Goal: Transaction & Acquisition: Obtain resource

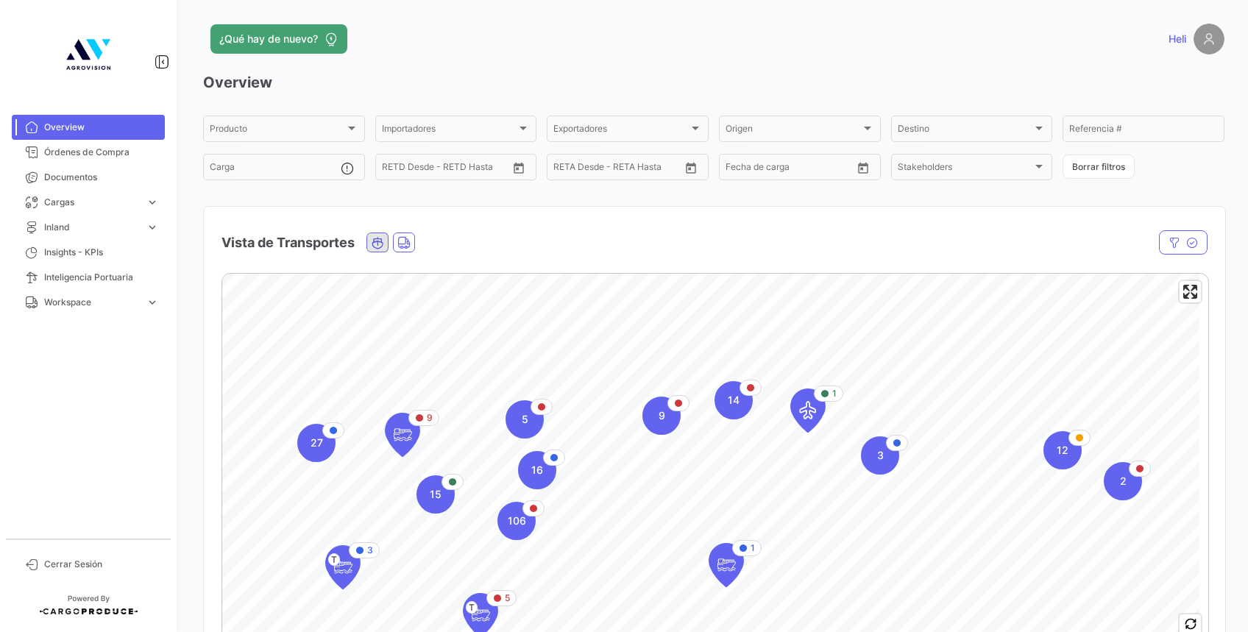
click at [378, 236] on icon "Ocean" at bounding box center [377, 242] width 13 height 13
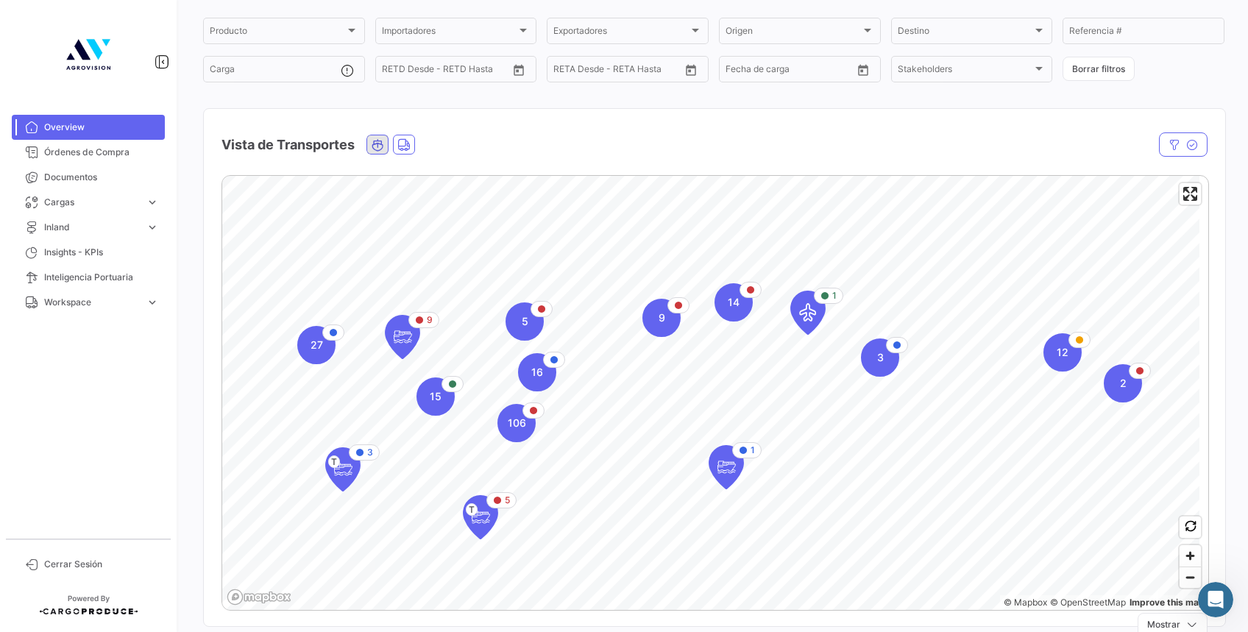
scroll to position [140, 0]
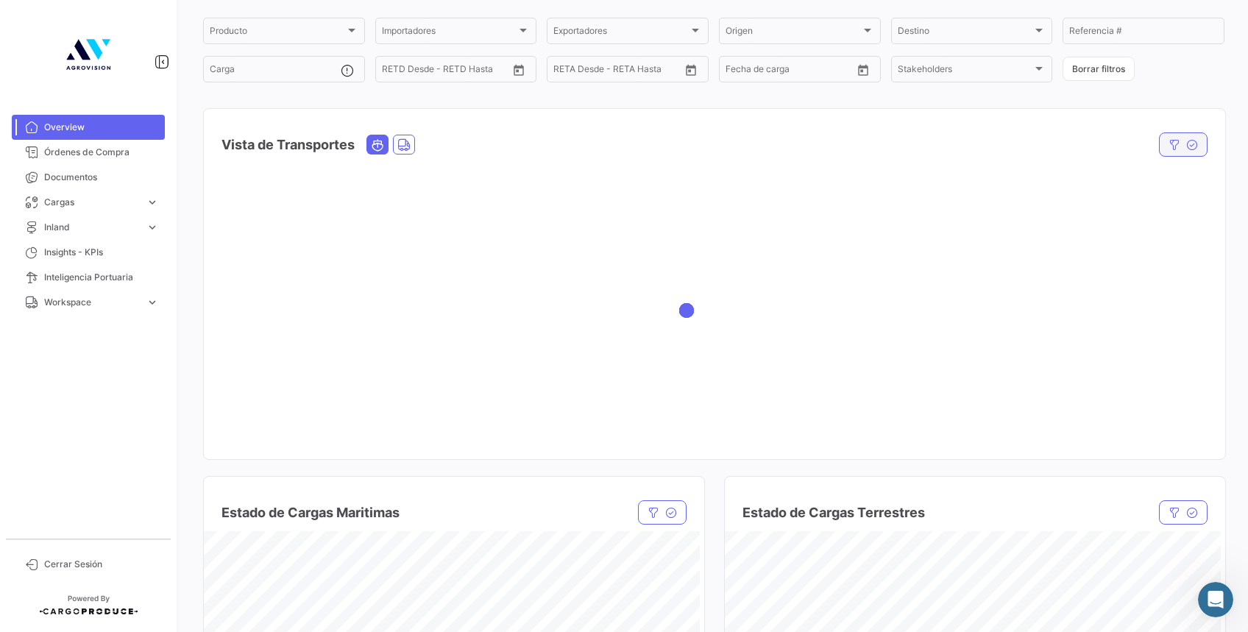
click at [1186, 144] on icon "button" at bounding box center [1192, 145] width 12 height 12
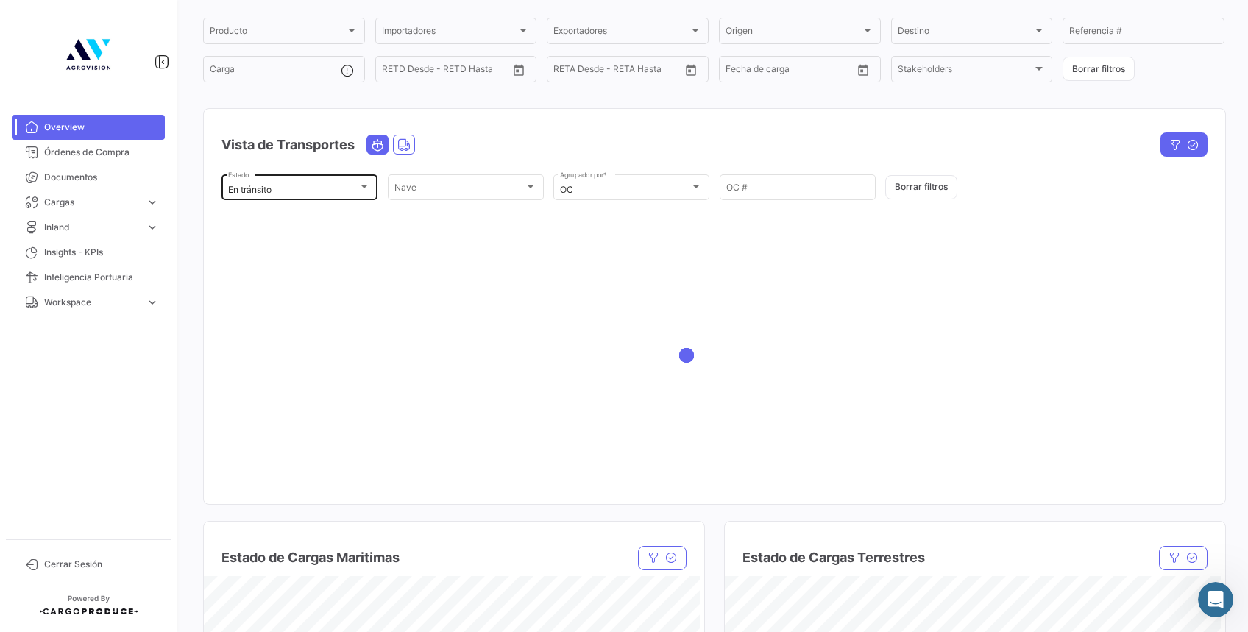
click at [365, 187] on div at bounding box center [364, 187] width 7 height 4
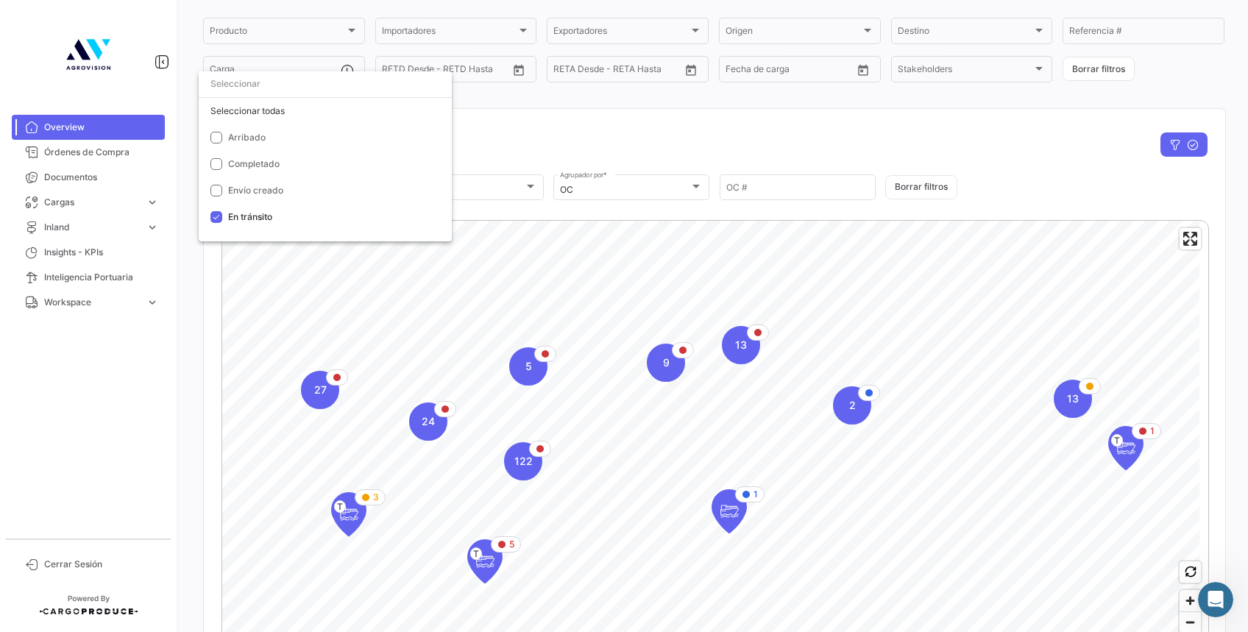
click at [269, 97] on div at bounding box center [325, 84] width 253 height 26
click at [269, 100] on div "Seleccionar todas" at bounding box center [325, 111] width 253 height 26
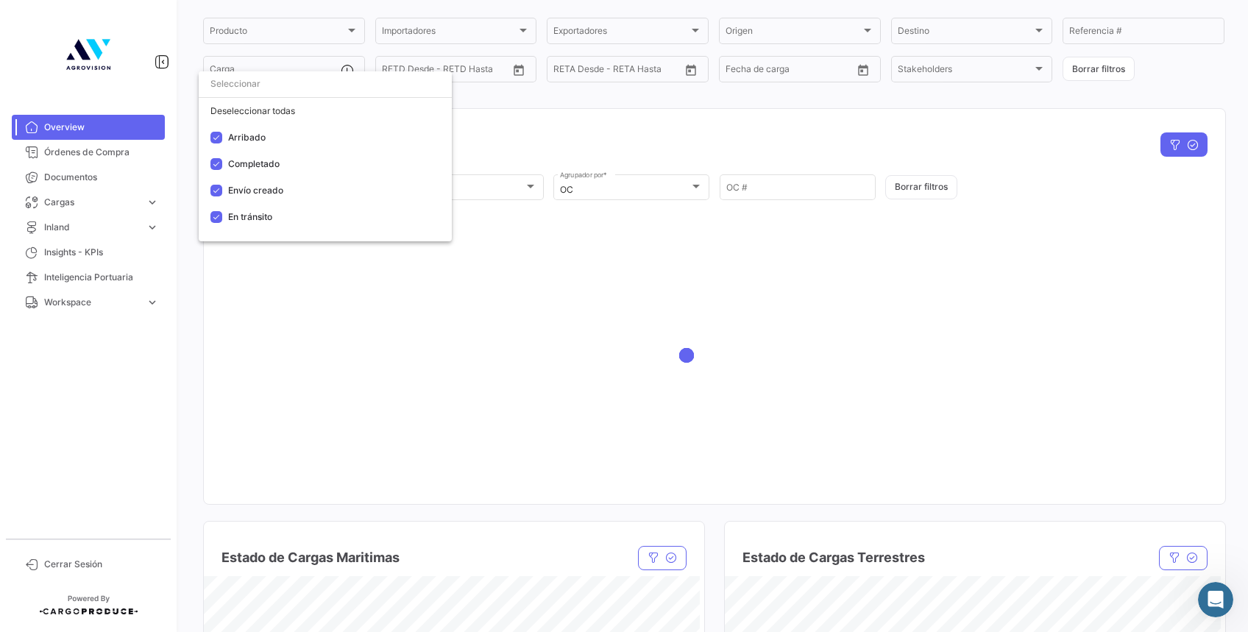
click at [571, 134] on div at bounding box center [624, 316] width 1248 height 632
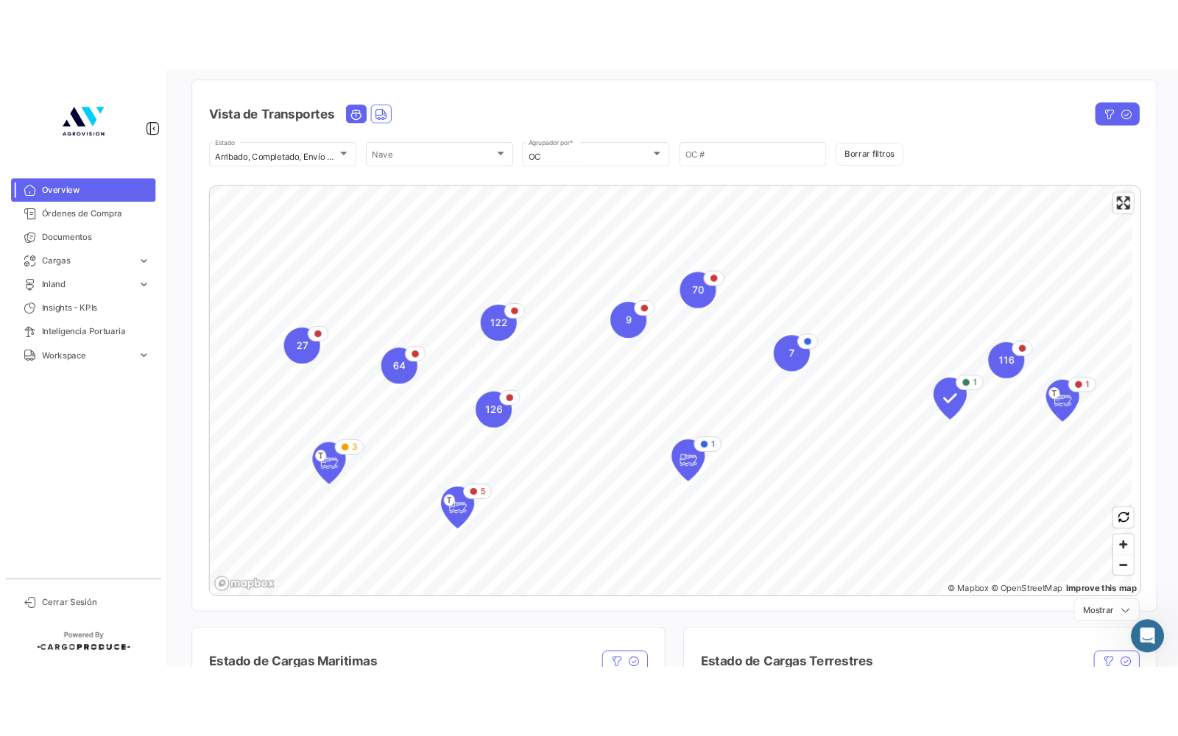
scroll to position [101, 0]
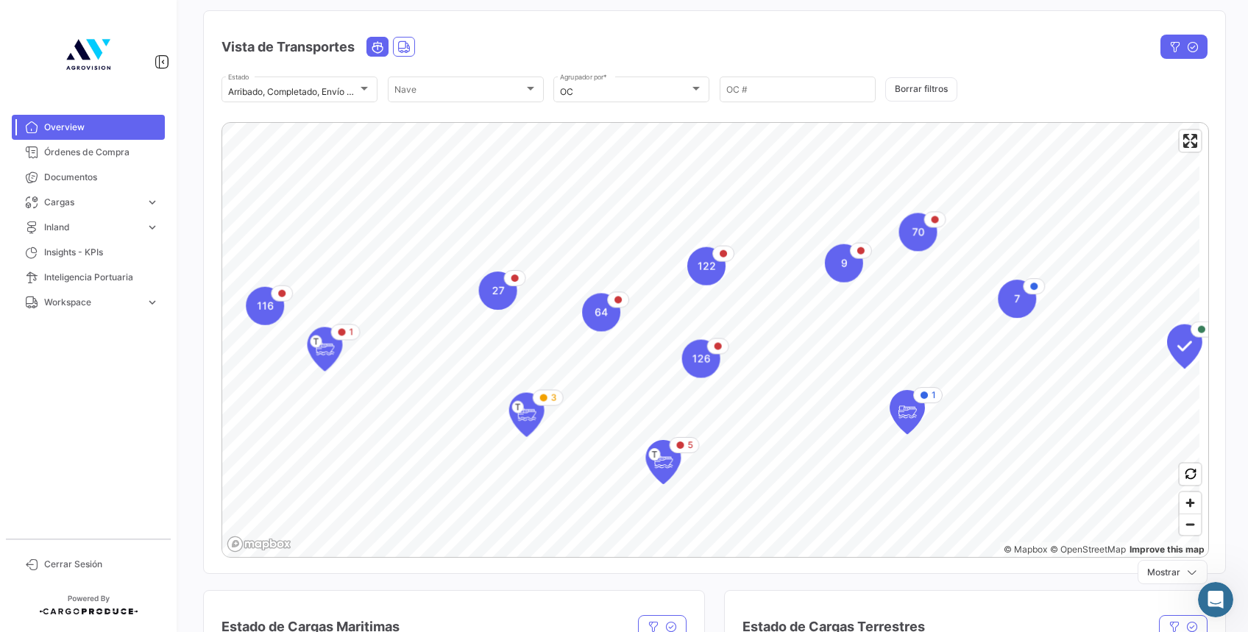
click at [1206, 456] on div "122 9 64 27 126 1 T 7 1 116 70 3 T 1 5 T © Mapbox © OpenStreetMap Improve this …" at bounding box center [714, 340] width 1021 height 461
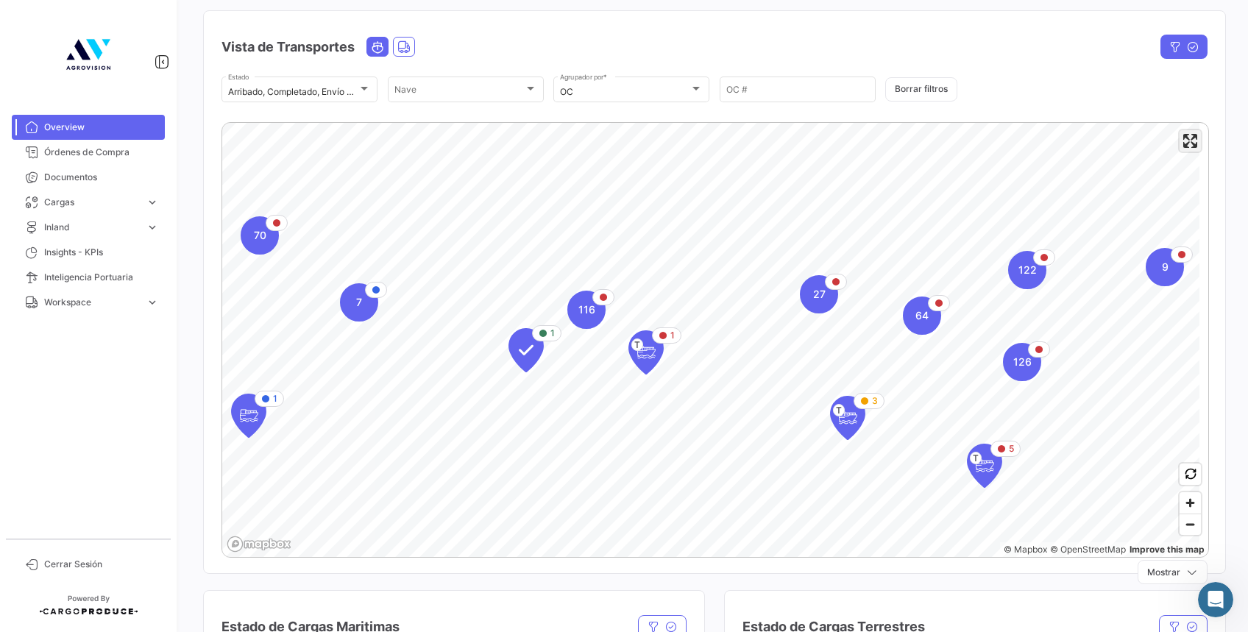
click at [1183, 151] on span "Enter fullscreen" at bounding box center [1190, 140] width 21 height 21
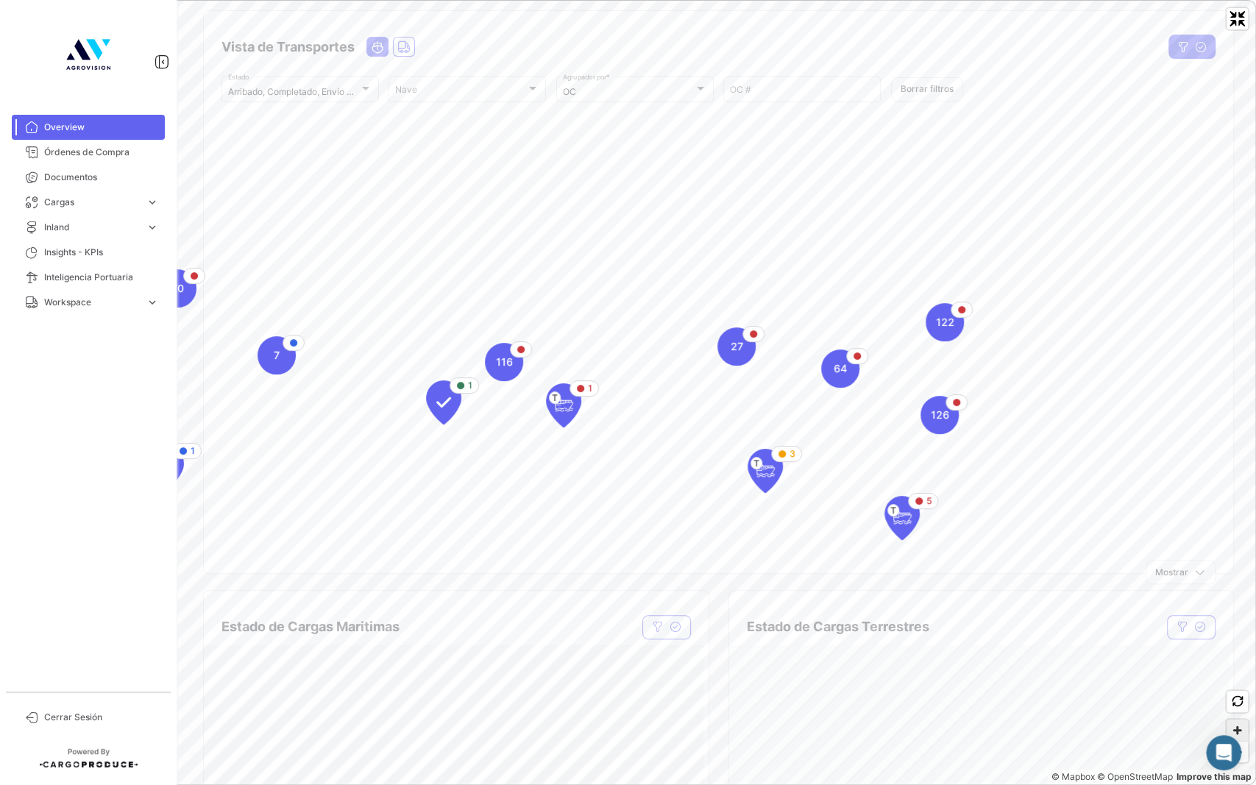
click at [1241, 631] on span "Zoom in" at bounding box center [1237, 730] width 21 height 21
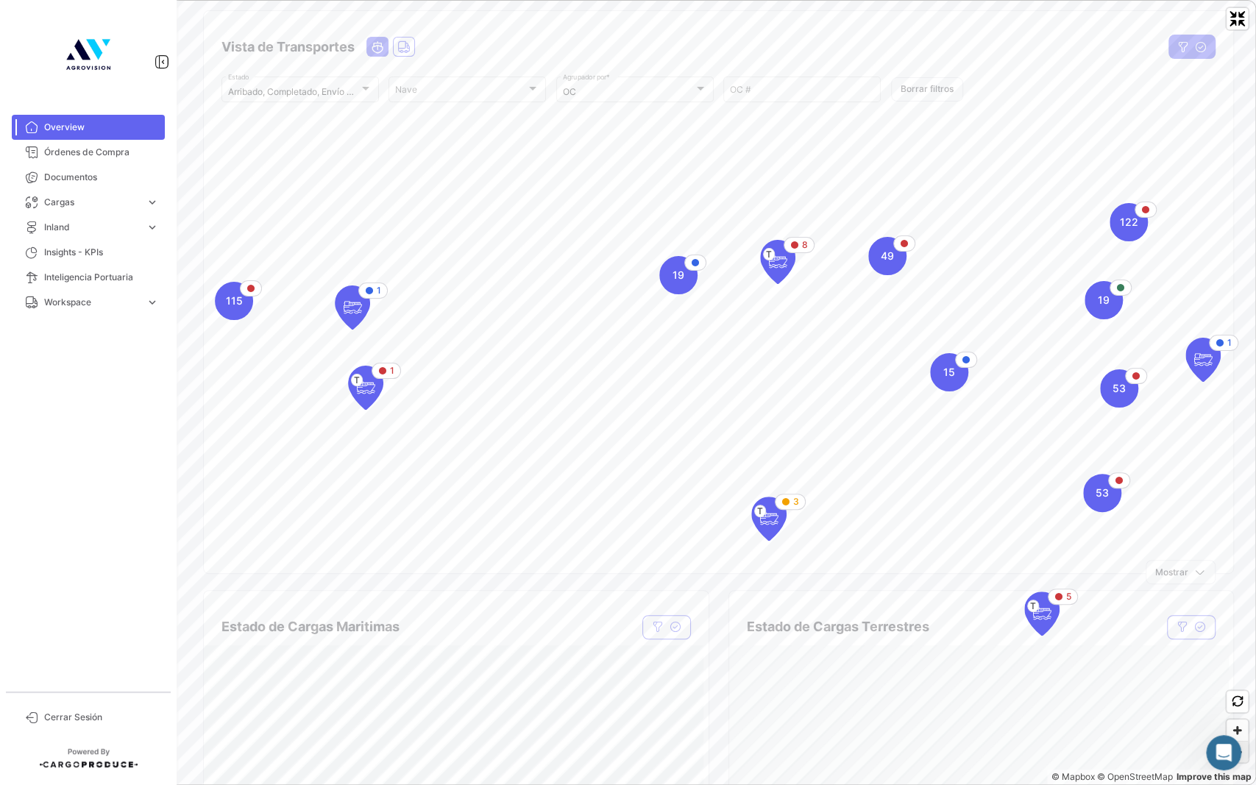
click at [1232, 631] on span "Zoom out" at bounding box center [1237, 752] width 21 height 21
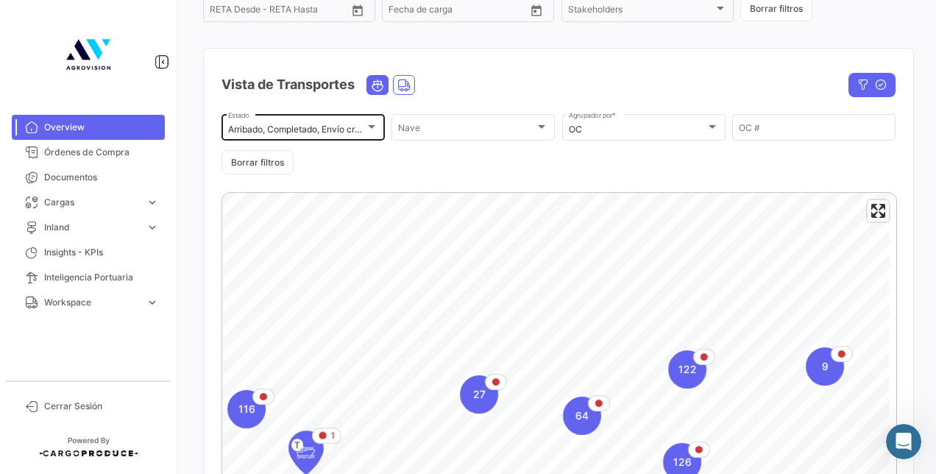
scroll to position [222, 0]
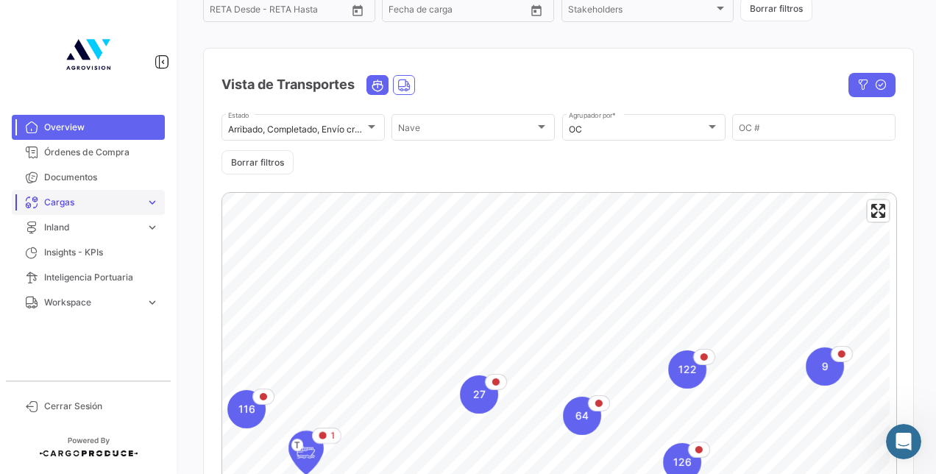
click at [82, 202] on span "Cargas" at bounding box center [92, 202] width 96 height 13
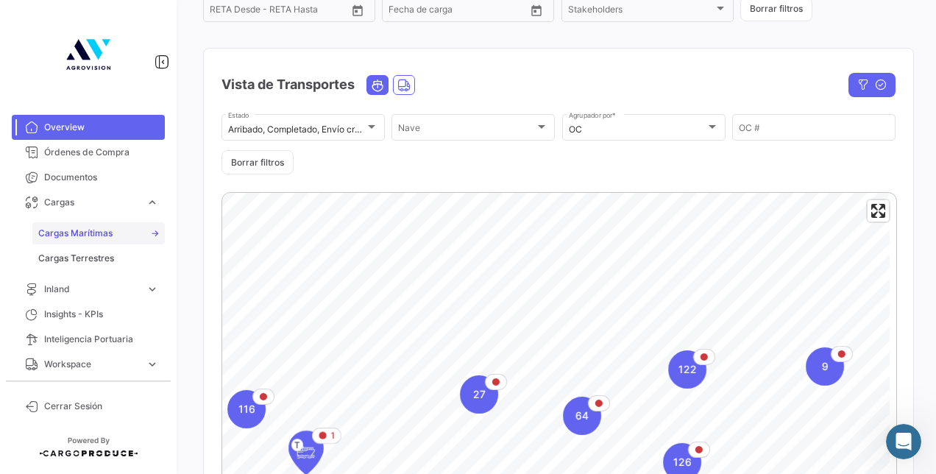
click at [92, 236] on span "Cargas Marítimas" at bounding box center [75, 233] width 74 height 13
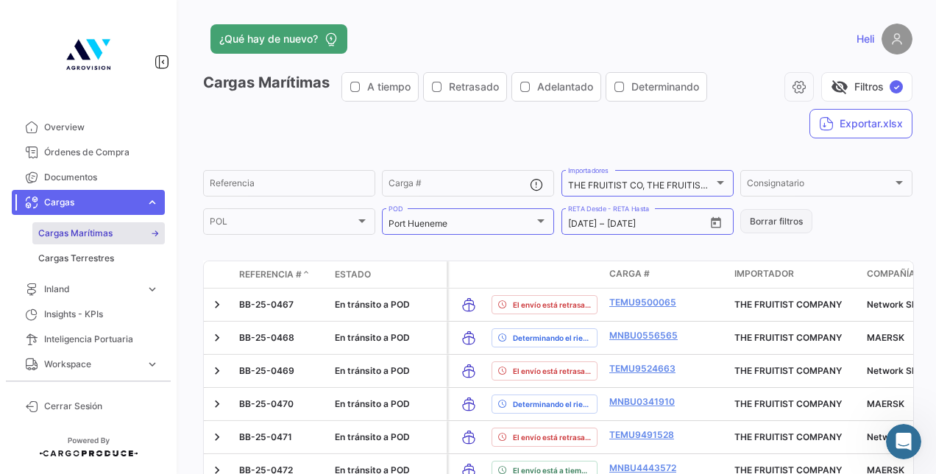
click at [762, 231] on button "Borrar filtros" at bounding box center [776, 221] width 72 height 24
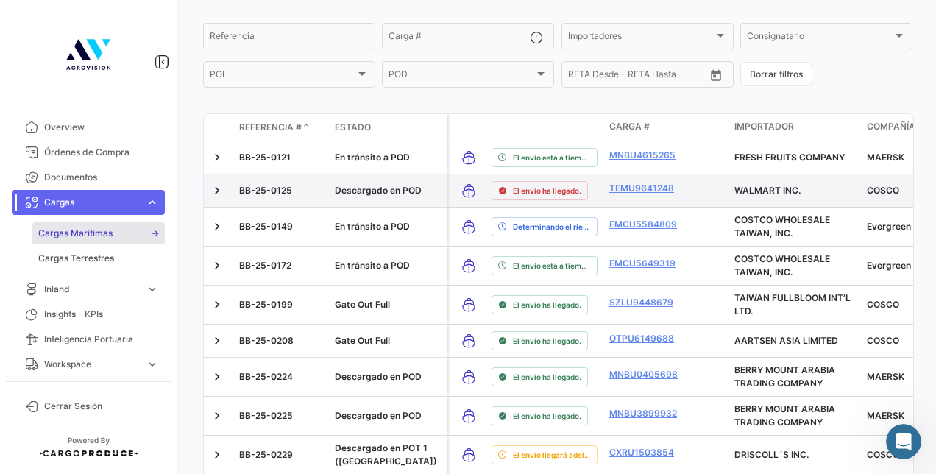
scroll to position [221, 0]
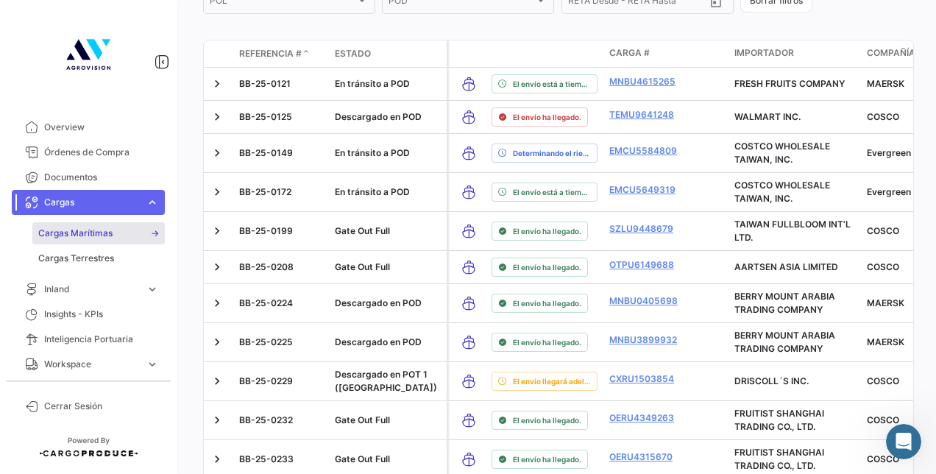
click at [254, 50] on span "Referencia #" at bounding box center [270, 53] width 63 height 13
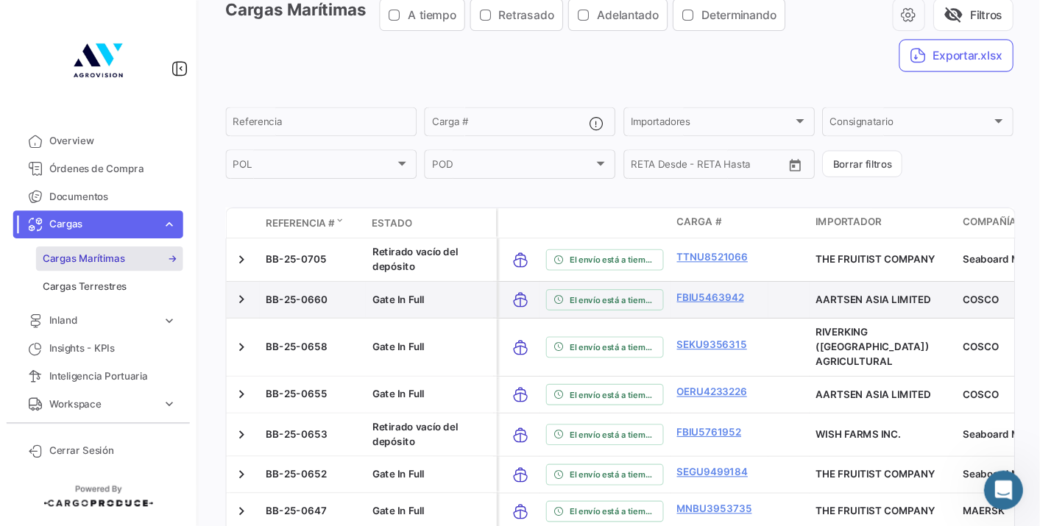
scroll to position [74, 0]
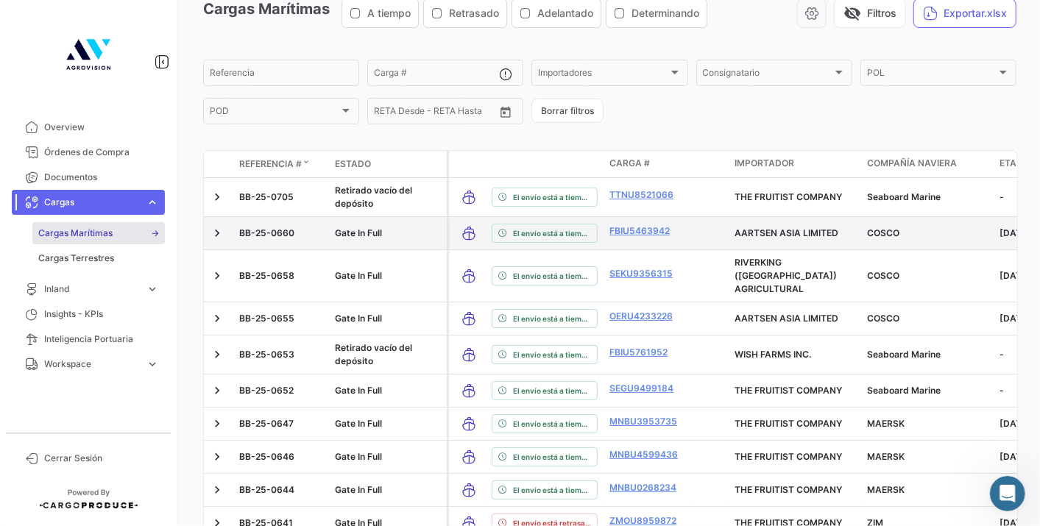
click at [864, 124] on form "Referencia Carga # Importadores Importadores Consignatario Consignatario POL PO…" at bounding box center [609, 91] width 813 height 69
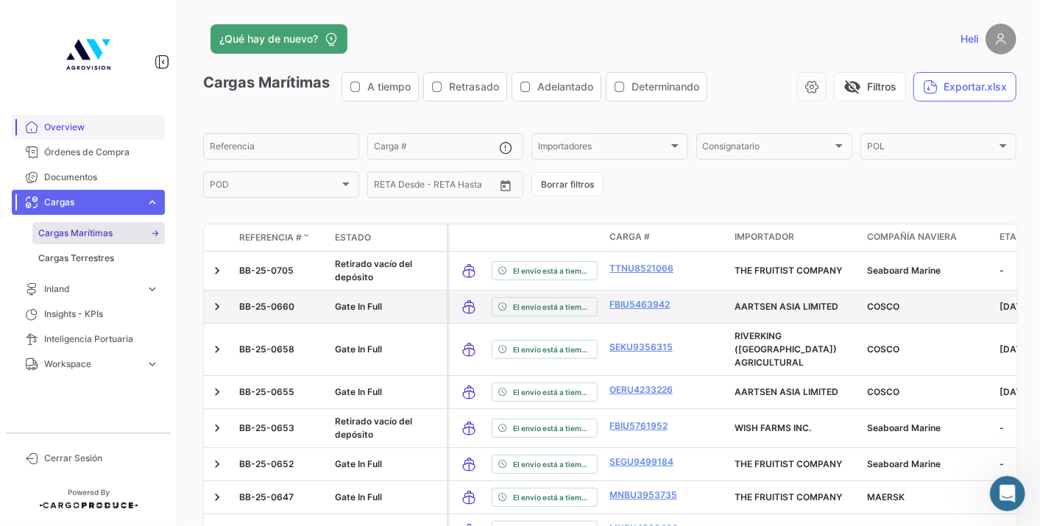
click at [94, 138] on link "Overview" at bounding box center [88, 127] width 153 height 25
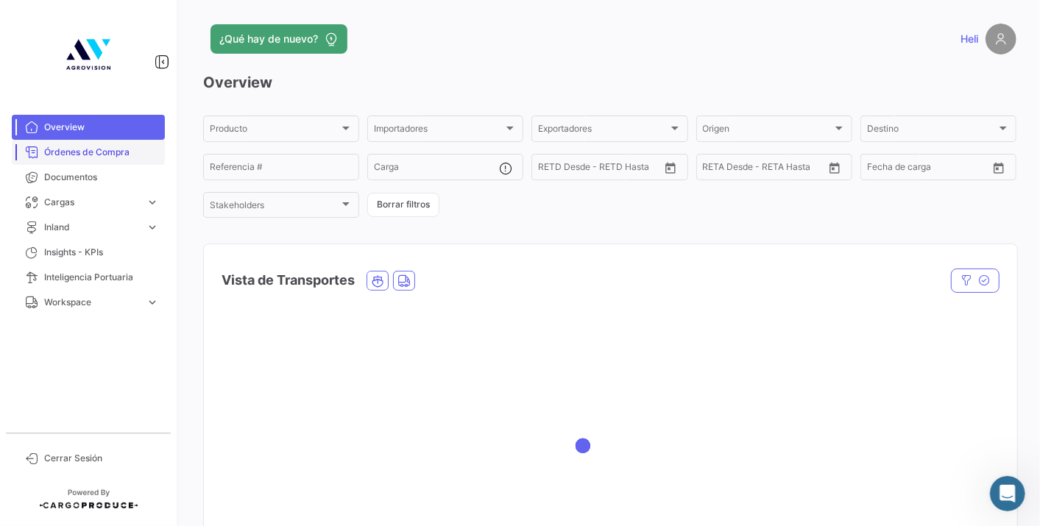
click at [96, 152] on span "Órdenes de Compra" at bounding box center [101, 152] width 115 height 13
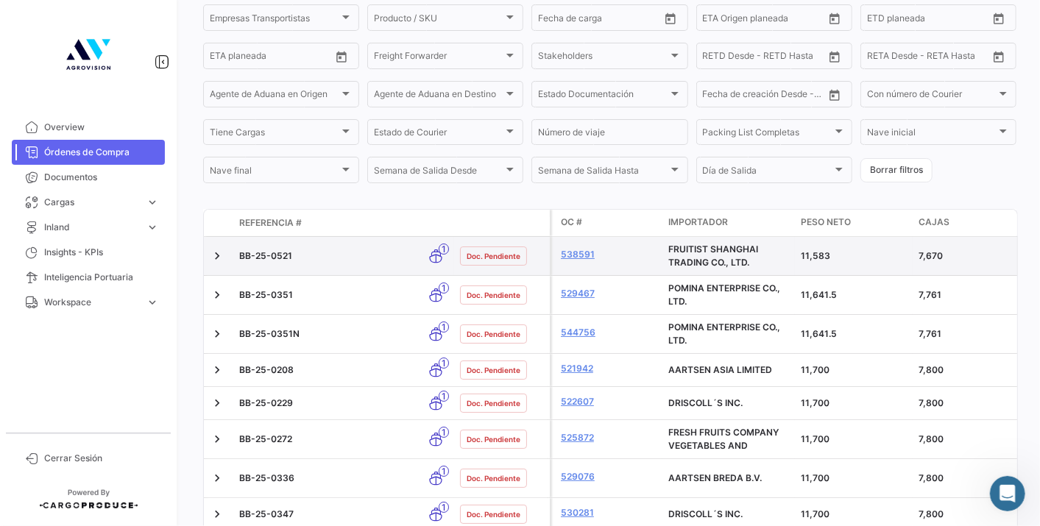
scroll to position [245, 0]
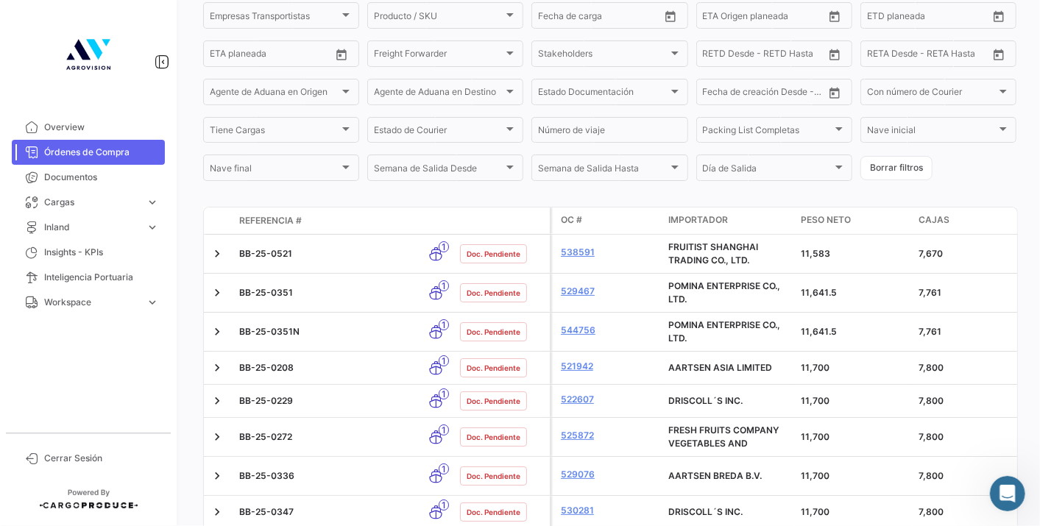
click at [292, 229] on datatable-header-cell "Referencia #" at bounding box center [325, 220] width 184 height 25
click at [290, 222] on span "Referencia #" at bounding box center [270, 220] width 63 height 13
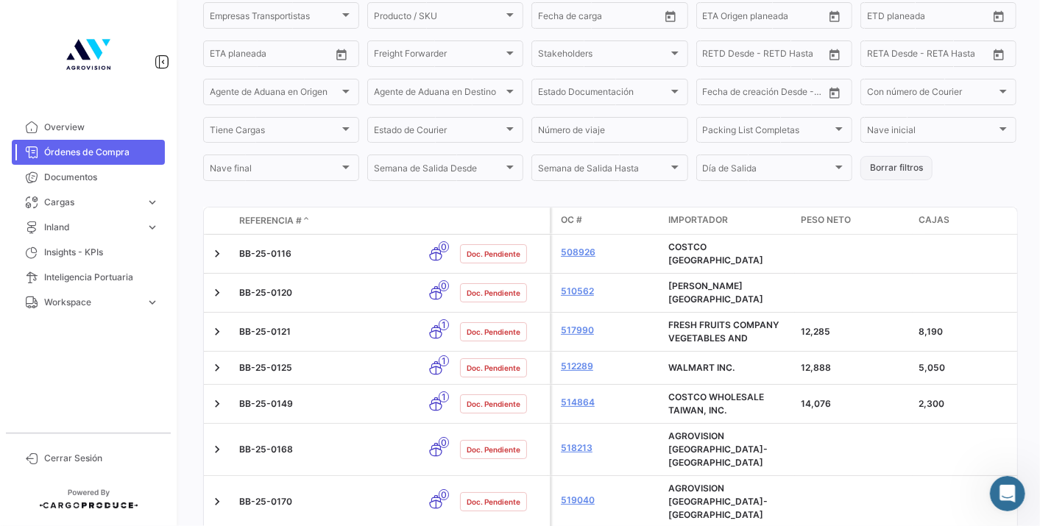
click at [890, 168] on button "Borrar filtros" at bounding box center [896, 168] width 72 height 24
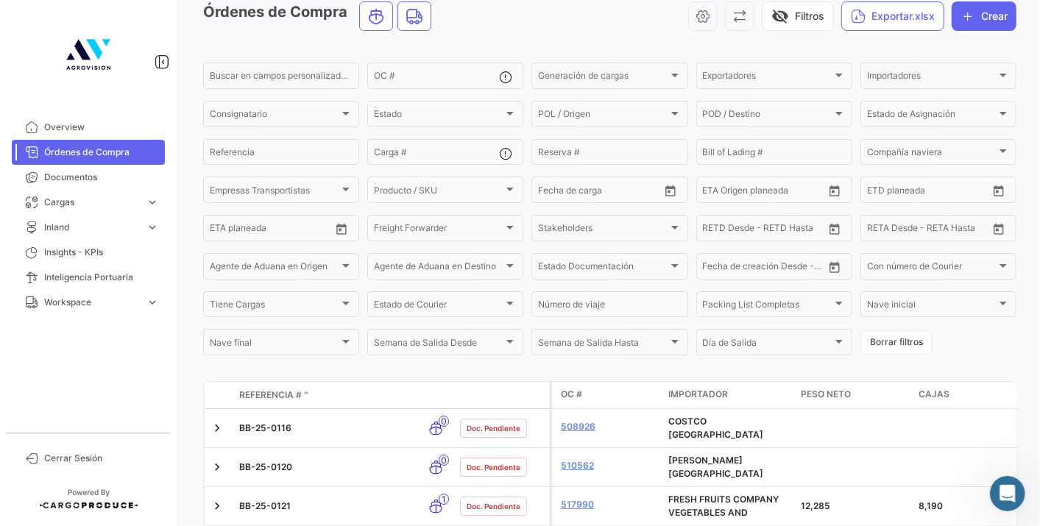
scroll to position [0, 0]
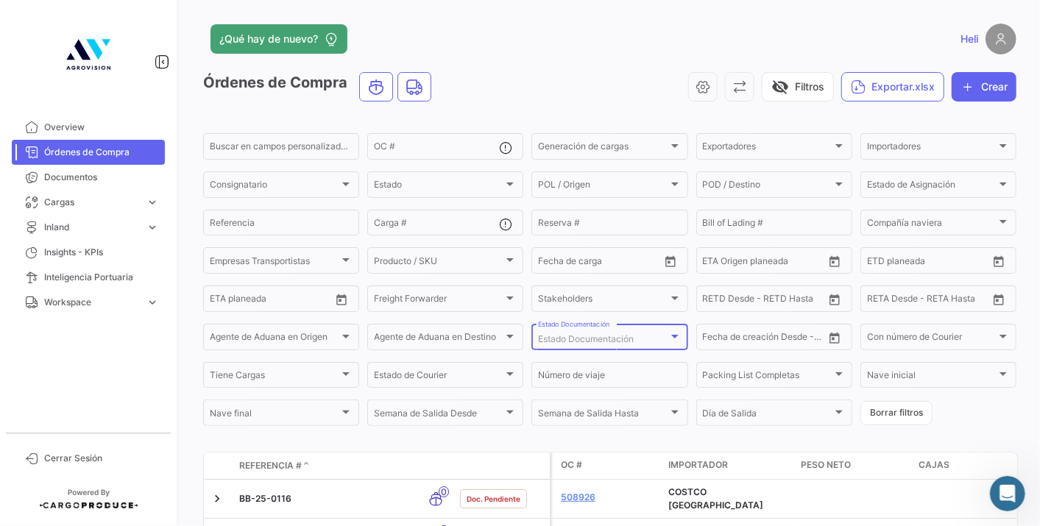
click at [671, 338] on div at bounding box center [674, 337] width 7 height 4
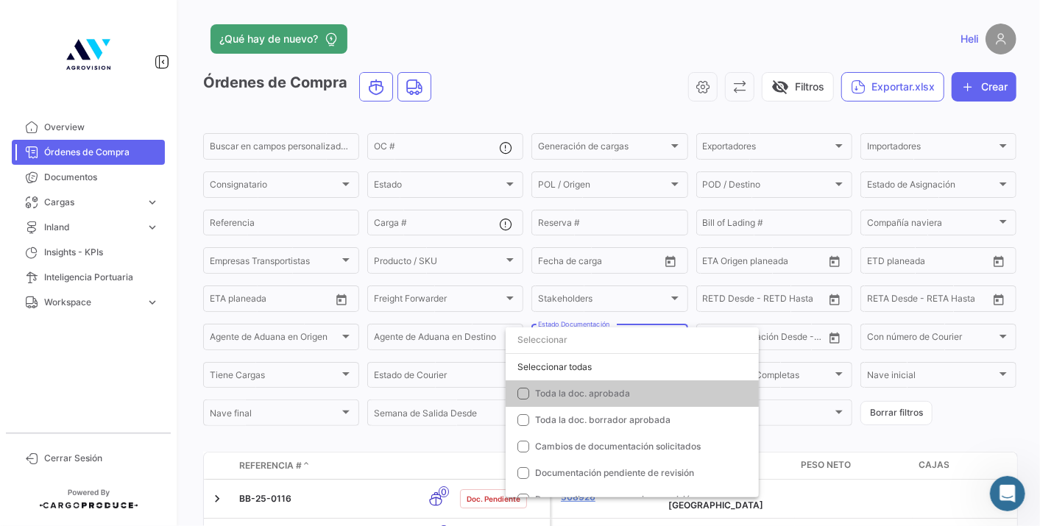
click at [988, 186] on div at bounding box center [520, 263] width 1040 height 526
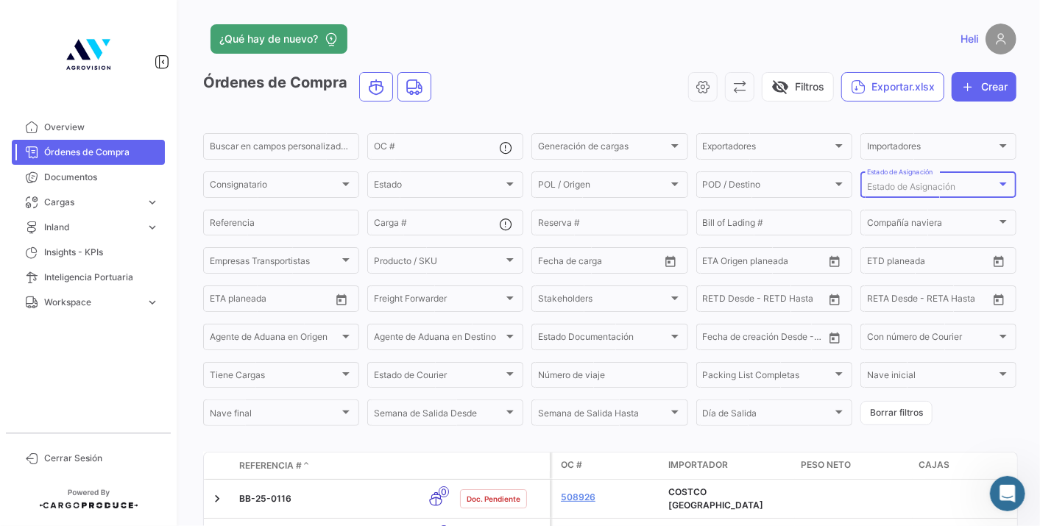
click at [988, 186] on div "Estado de Asignación" at bounding box center [932, 187] width 130 height 10
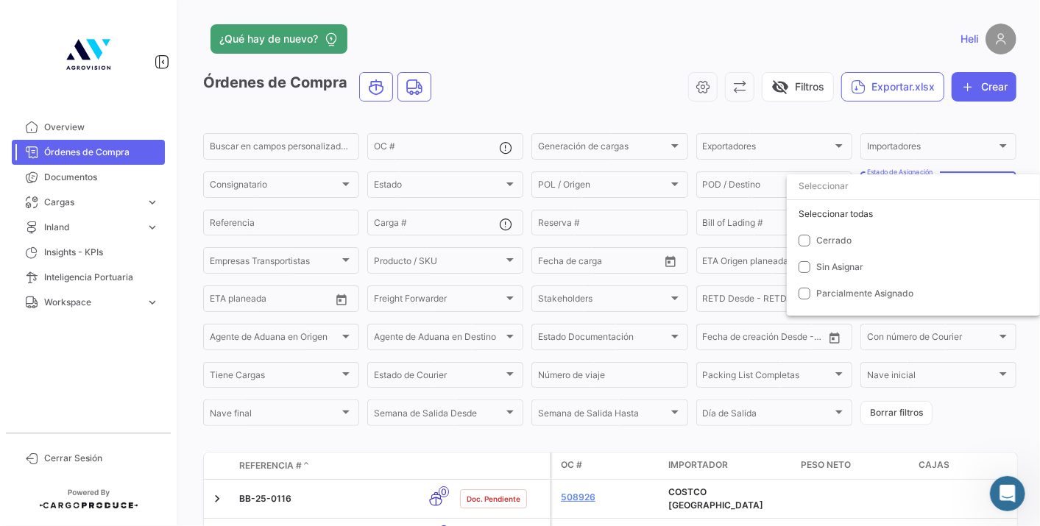
click at [538, 101] on div at bounding box center [520, 263] width 1040 height 526
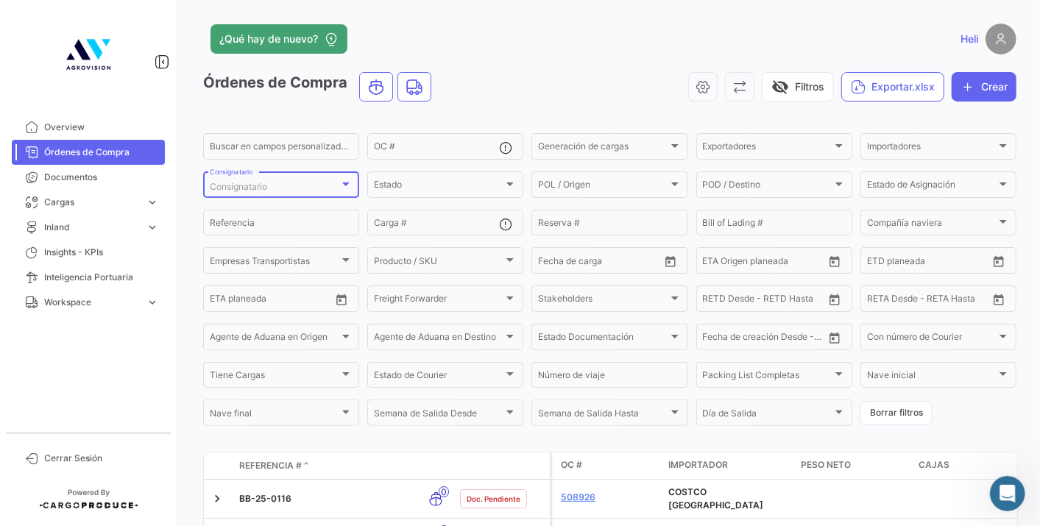
click at [335, 183] on div "Consignatario" at bounding box center [275, 187] width 130 height 10
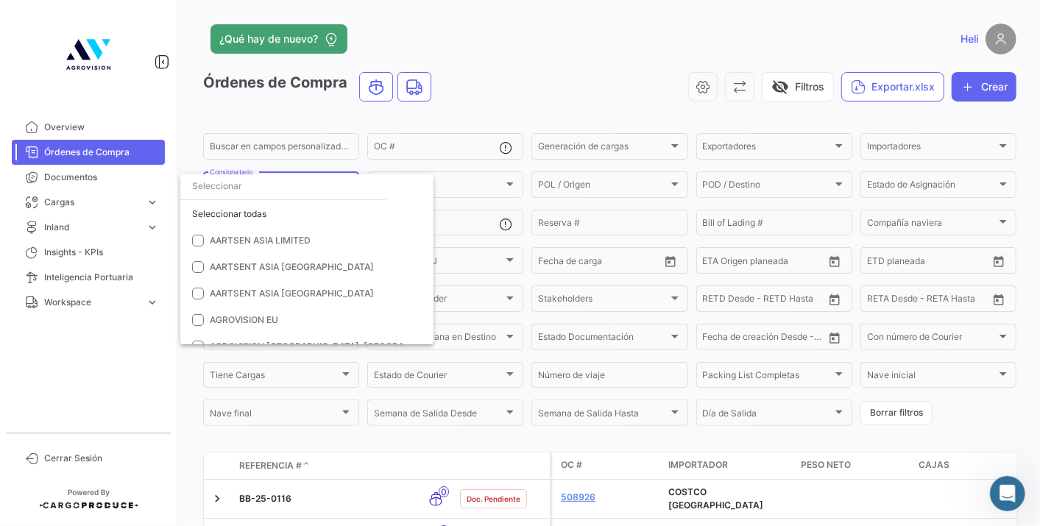
click at [545, 109] on div at bounding box center [520, 263] width 1040 height 526
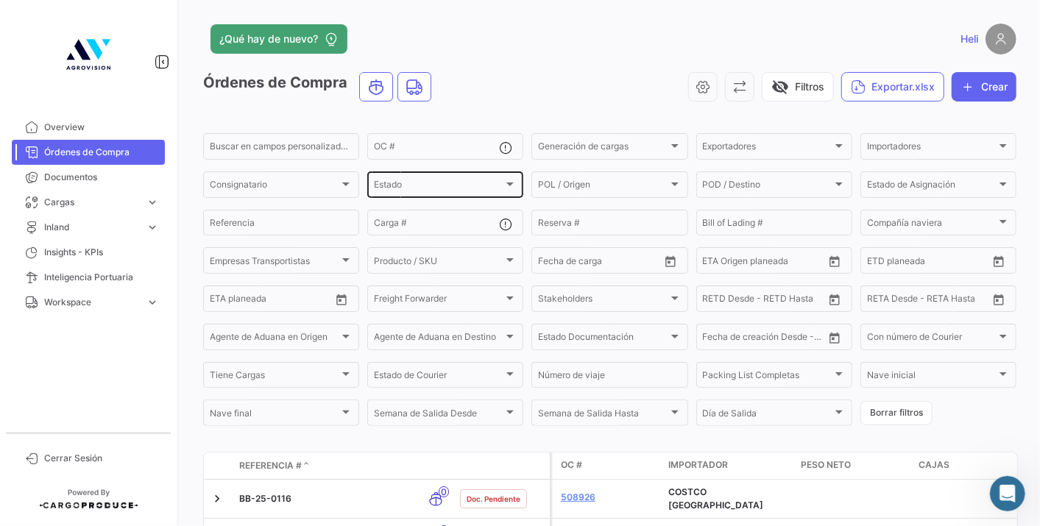
click at [494, 183] on div "Estado" at bounding box center [439, 187] width 130 height 10
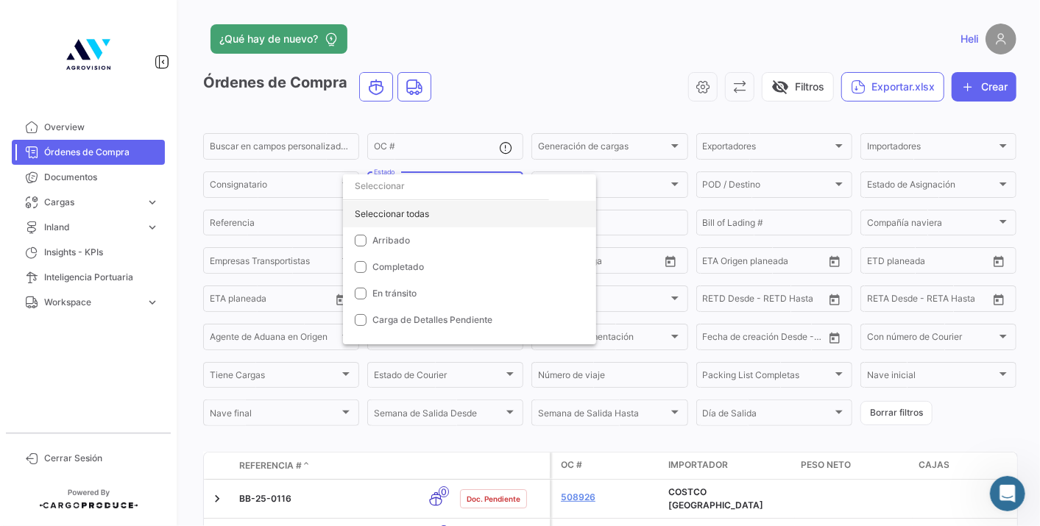
click at [391, 213] on div "Seleccionar todas" at bounding box center [469, 214] width 253 height 26
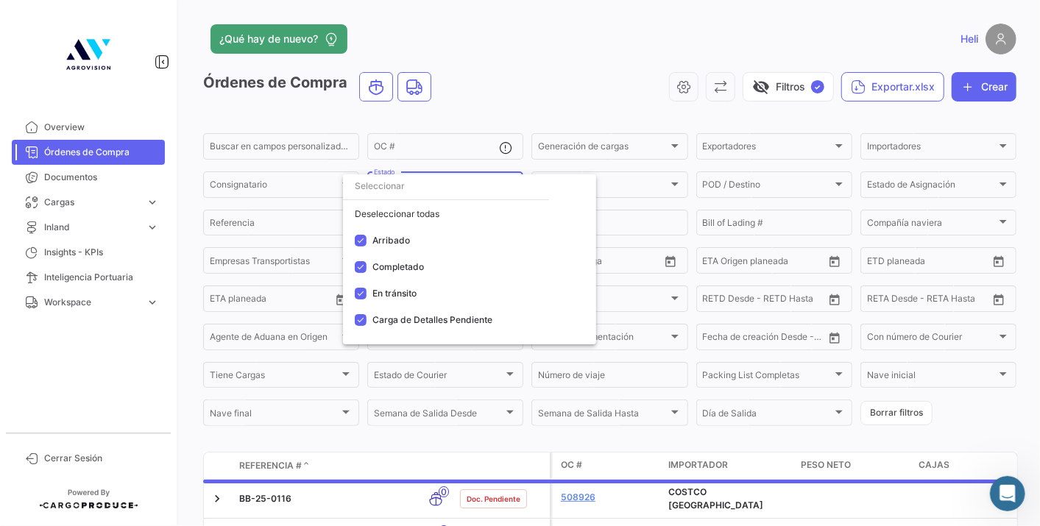
click at [539, 102] on div at bounding box center [520, 263] width 1040 height 526
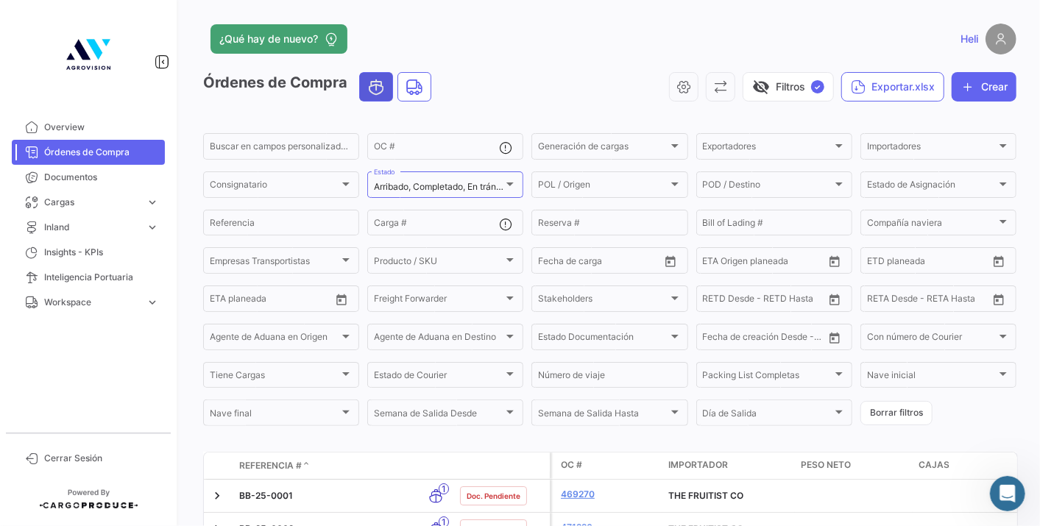
click at [367, 94] on span "Ocean" at bounding box center [376, 87] width 32 height 28
click at [681, 83] on icon "button" at bounding box center [683, 86] width 15 height 15
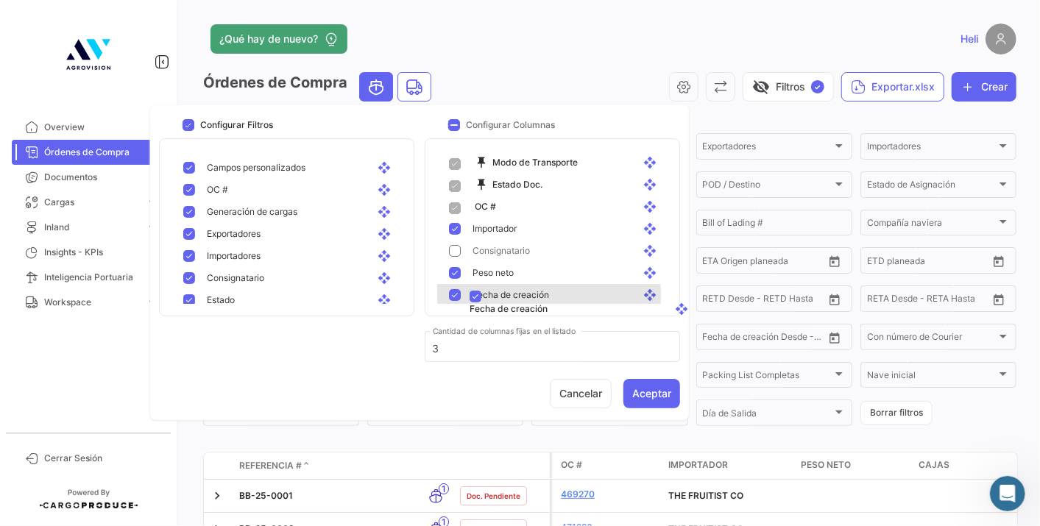
scroll to position [43, 0]
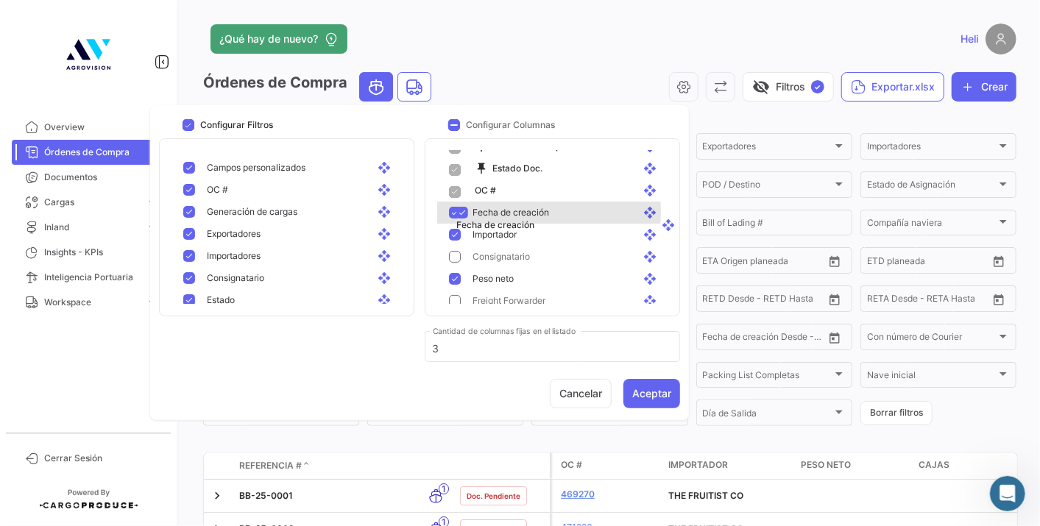
drag, startPoint x: 520, startPoint y: 270, endPoint x: 538, endPoint y: 214, distance: 58.9
click at [648, 399] on button "Aceptar" at bounding box center [651, 393] width 57 height 29
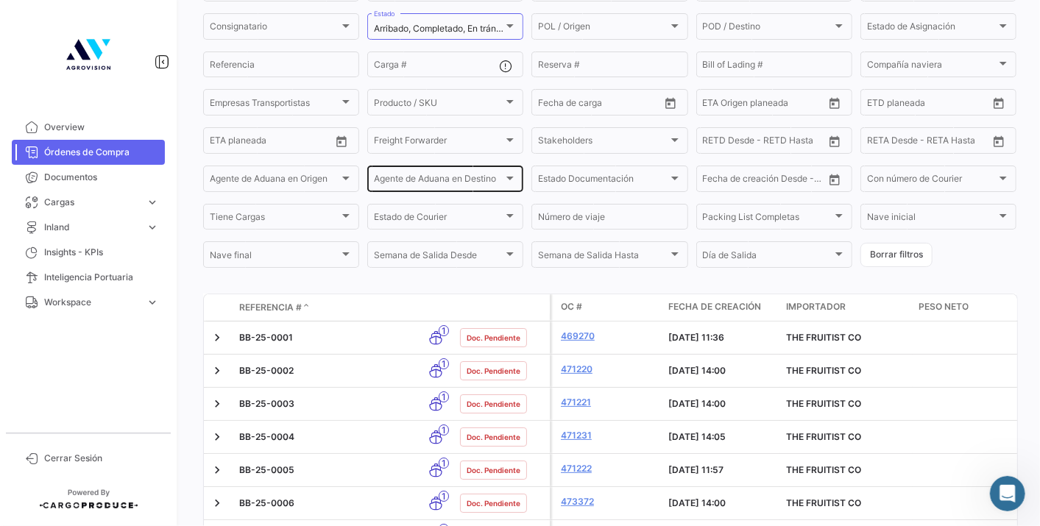
scroll to position [82, 0]
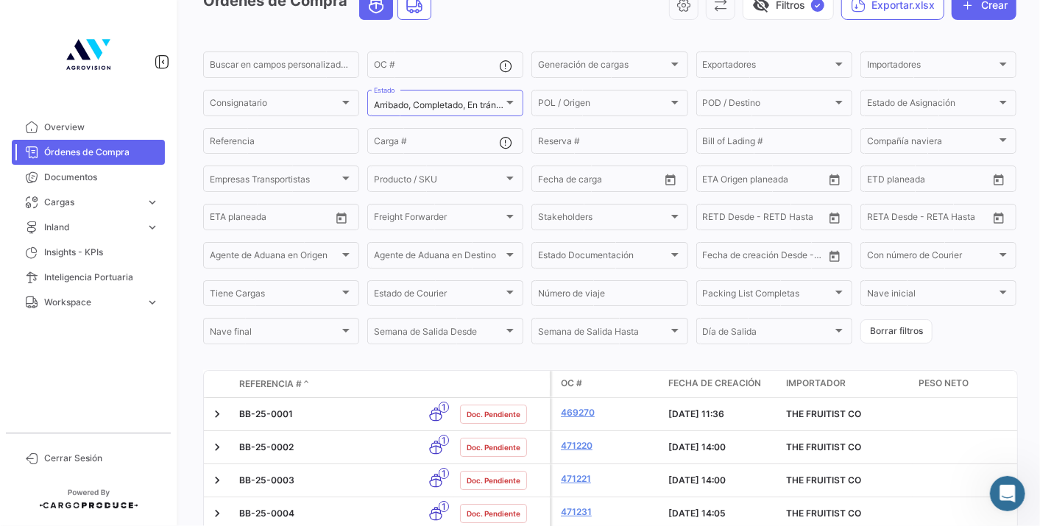
click at [294, 382] on span "Referencia #" at bounding box center [270, 384] width 63 height 13
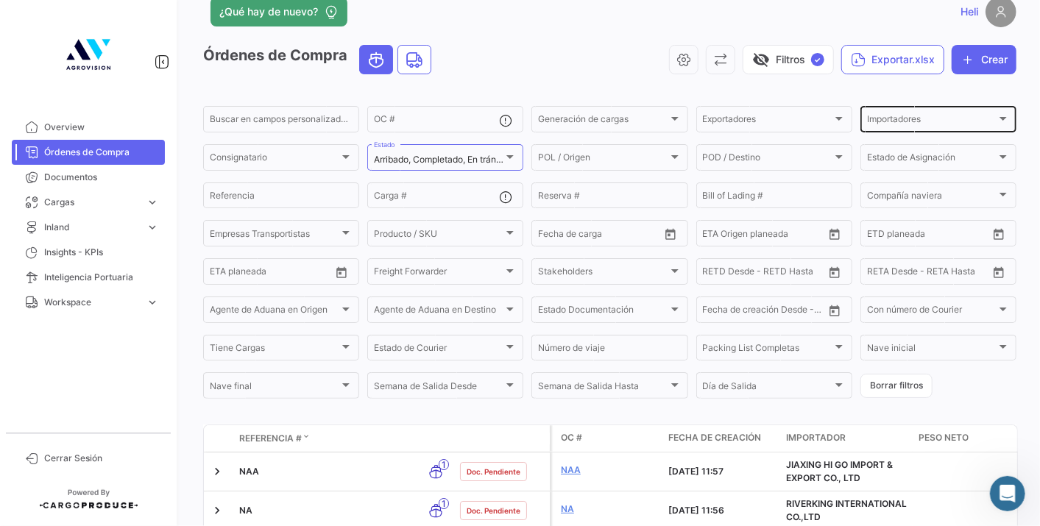
scroll to position [0, 0]
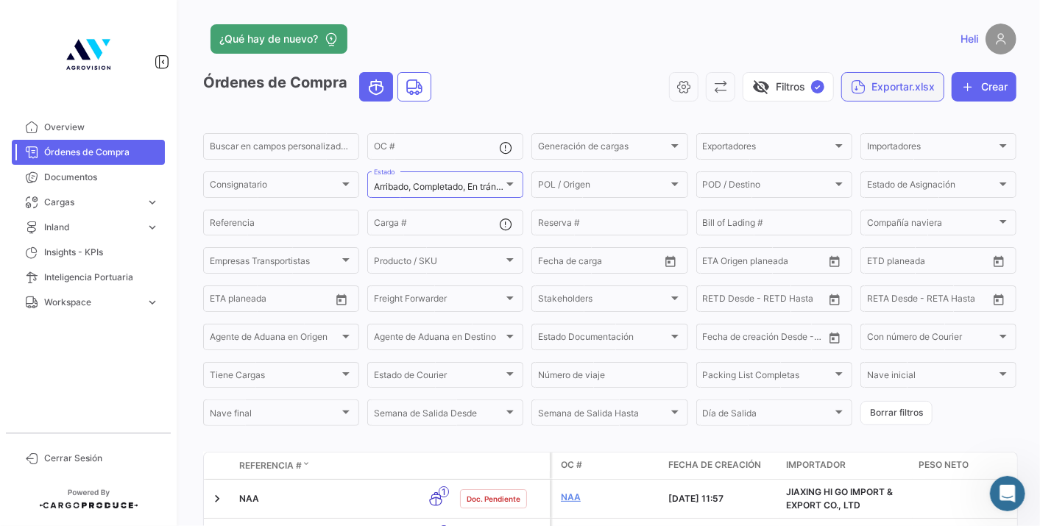
click at [899, 90] on button "Exportar.xlsx" at bounding box center [892, 86] width 103 height 29
drag, startPoint x: 892, startPoint y: 117, endPoint x: 896, endPoint y: 146, distance: 29.7
click at [896, 146] on div "Exportar OC's Exportar OC's + Packing List Exportar OC's + Información de docum…" at bounding box center [935, 152] width 206 height 85
click at [896, 146] on span "Importadores" at bounding box center [932, 149] width 130 height 10
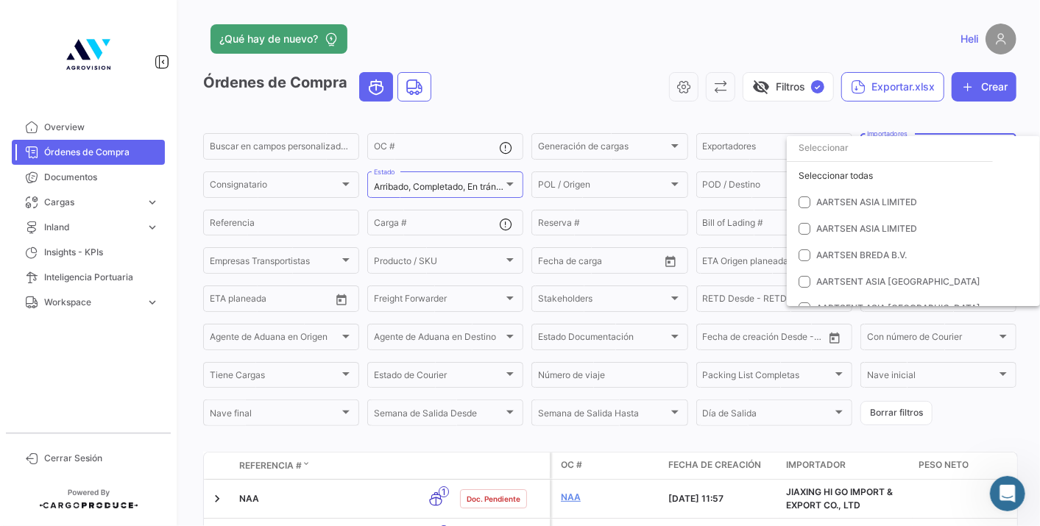
click at [902, 88] on div at bounding box center [520, 263] width 1040 height 526
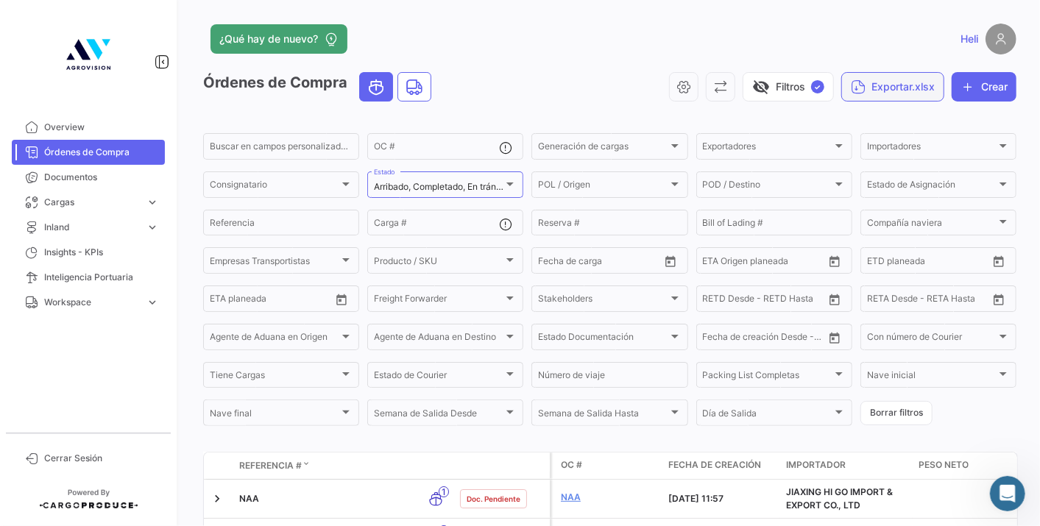
click at [902, 89] on button "Exportar.xlsx" at bounding box center [892, 86] width 103 height 29
click at [918, 148] on span "Exportar OC's + Packing List" at bounding box center [911, 152] width 140 height 13
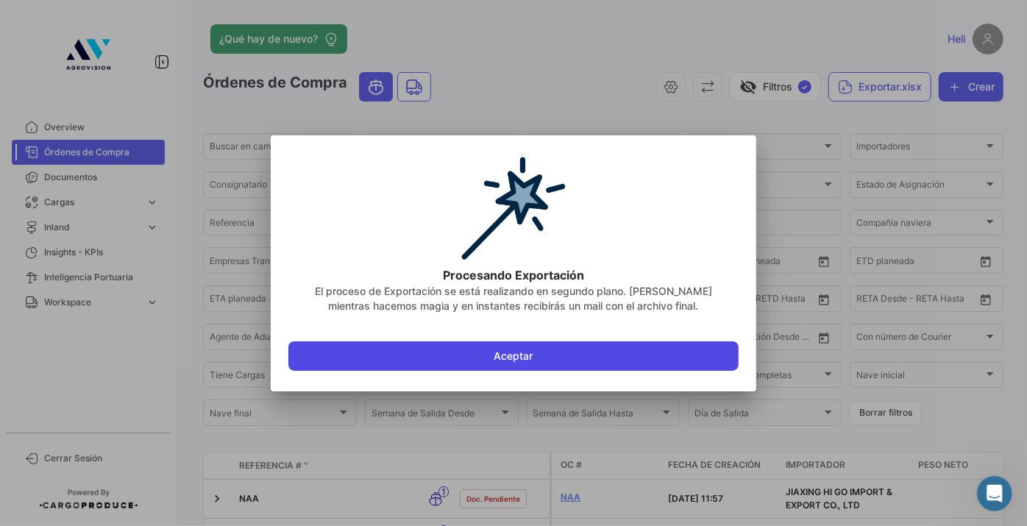
click at [597, 348] on button "Aceptar" at bounding box center [513, 355] width 450 height 29
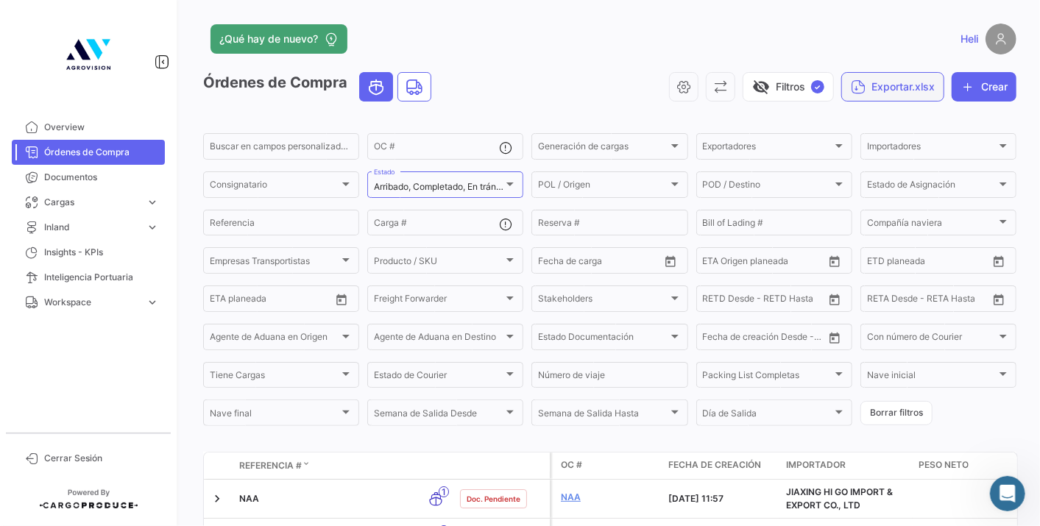
click at [885, 93] on button "Exportar.xlsx" at bounding box center [892, 86] width 103 height 29
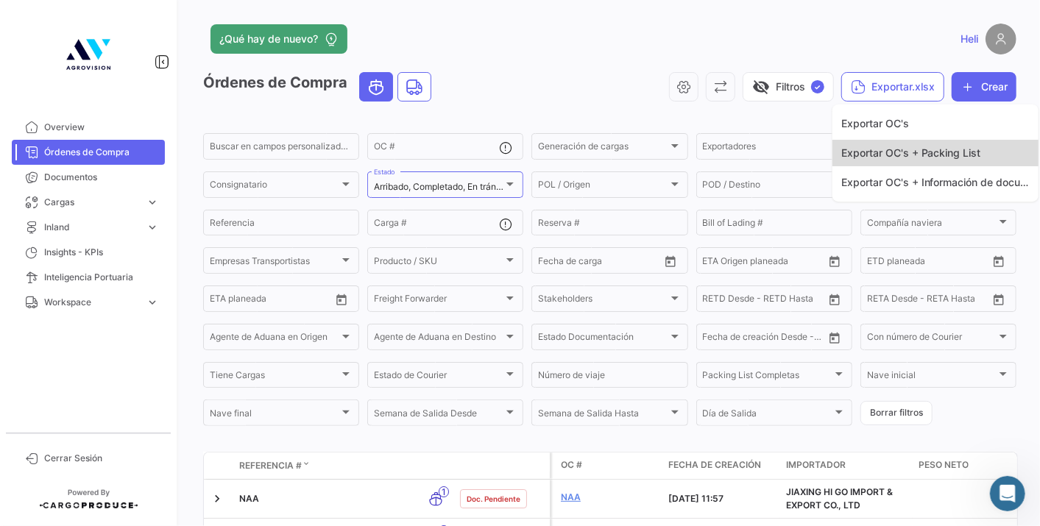
click at [891, 153] on span "Exportar OC's + Packing List" at bounding box center [911, 152] width 140 height 13
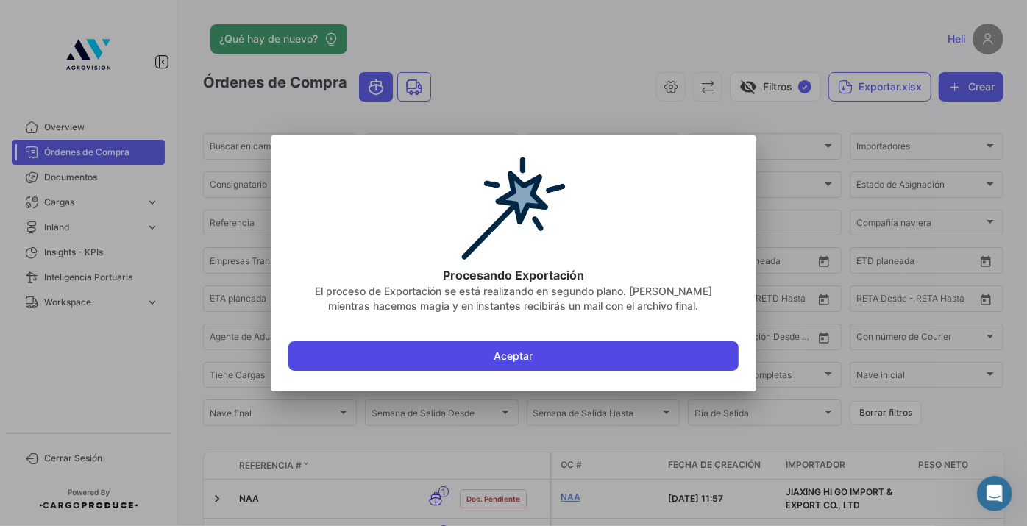
click at [647, 351] on button "Aceptar" at bounding box center [513, 355] width 450 height 29
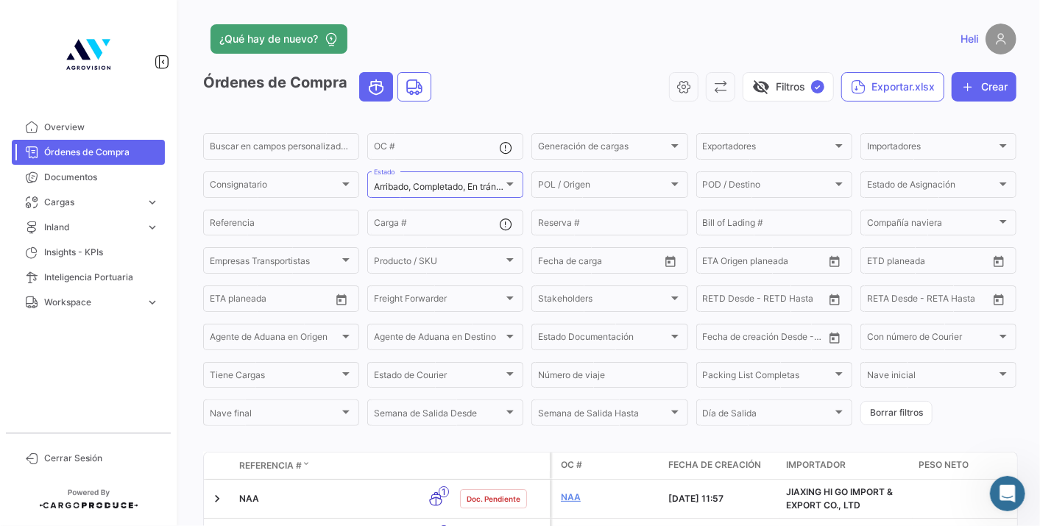
click at [545, 72] on div "visibility_off Filtros ✓ Exportar.xlsx Crear" at bounding box center [729, 86] width 573 height 29
click at [676, 88] on icon "button" at bounding box center [683, 86] width 15 height 15
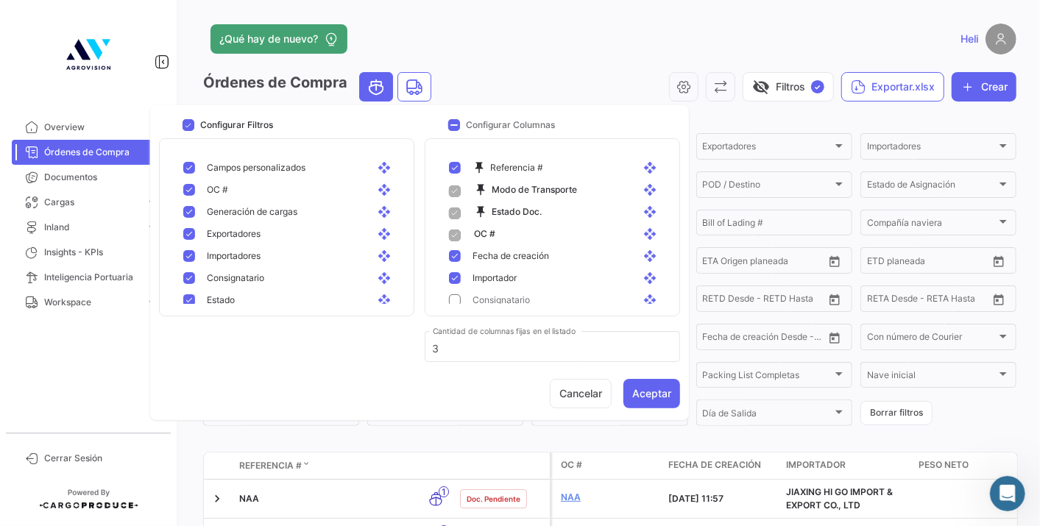
scroll to position [82, 0]
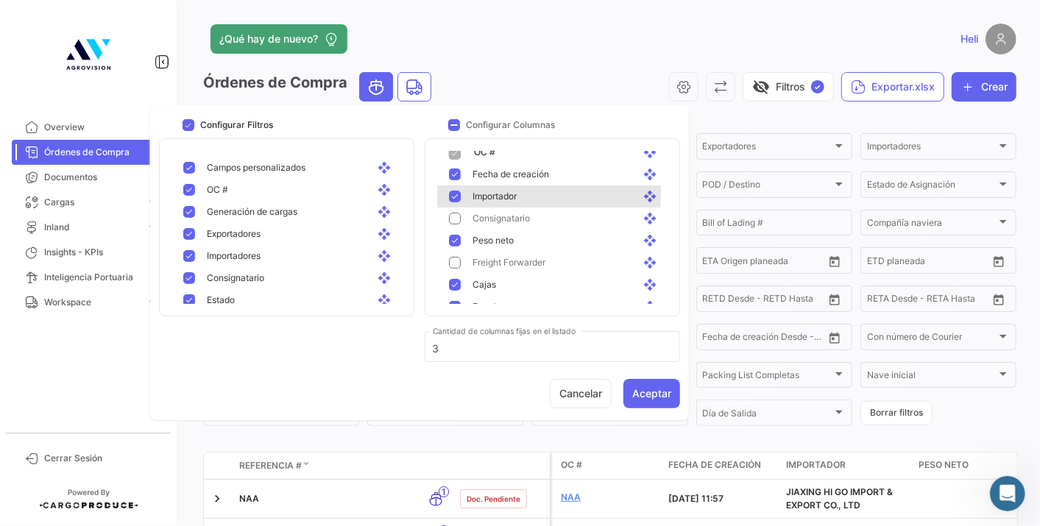
click at [456, 191] on mat-pseudo-checkbox at bounding box center [455, 197] width 12 height 12
click at [456, 237] on mat-pseudo-checkbox at bounding box center [455, 241] width 12 height 12
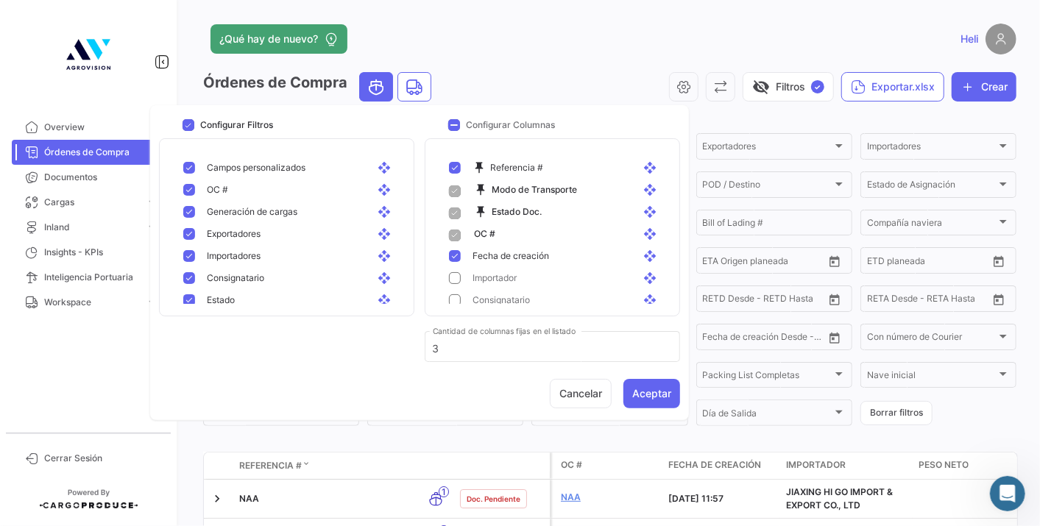
scroll to position [327, 0]
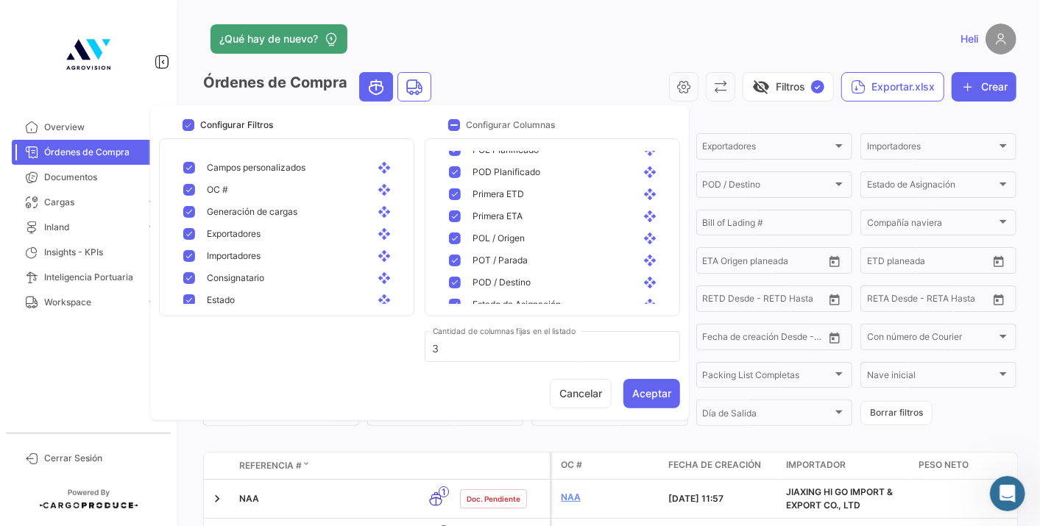
click at [459, 171] on mat-pseudo-checkbox at bounding box center [455, 172] width 12 height 12
click at [454, 191] on mat-pseudo-checkbox at bounding box center [455, 194] width 12 height 12
click at [455, 219] on mat-pseudo-checkbox at bounding box center [455, 216] width 12 height 12
click at [456, 236] on mat-pseudo-checkbox at bounding box center [455, 239] width 12 height 12
drag, startPoint x: 456, startPoint y: 258, endPoint x: 456, endPoint y: 271, distance: 13.2
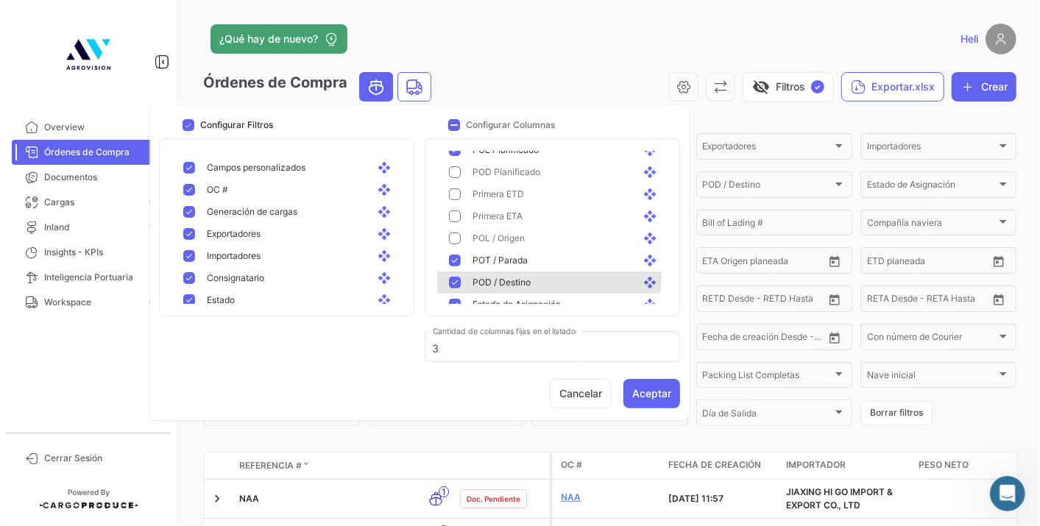
drag, startPoint x: 456, startPoint y: 271, endPoint x: 457, endPoint y: 280, distance: 8.9
click at [456, 261] on mat-pseudo-checkbox at bounding box center [455, 261] width 12 height 12
click at [460, 283] on mat-pseudo-checkbox at bounding box center [455, 283] width 12 height 12
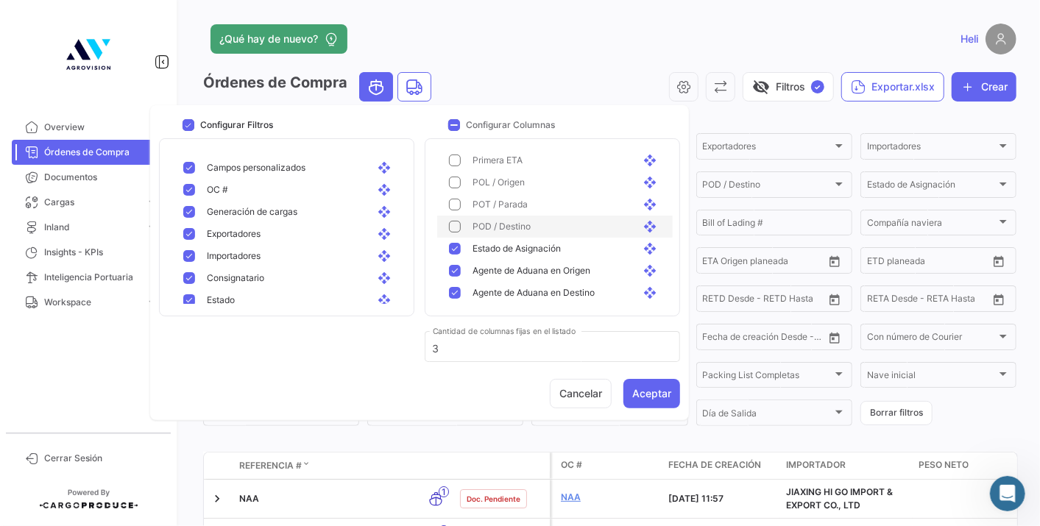
scroll to position [408, 0]
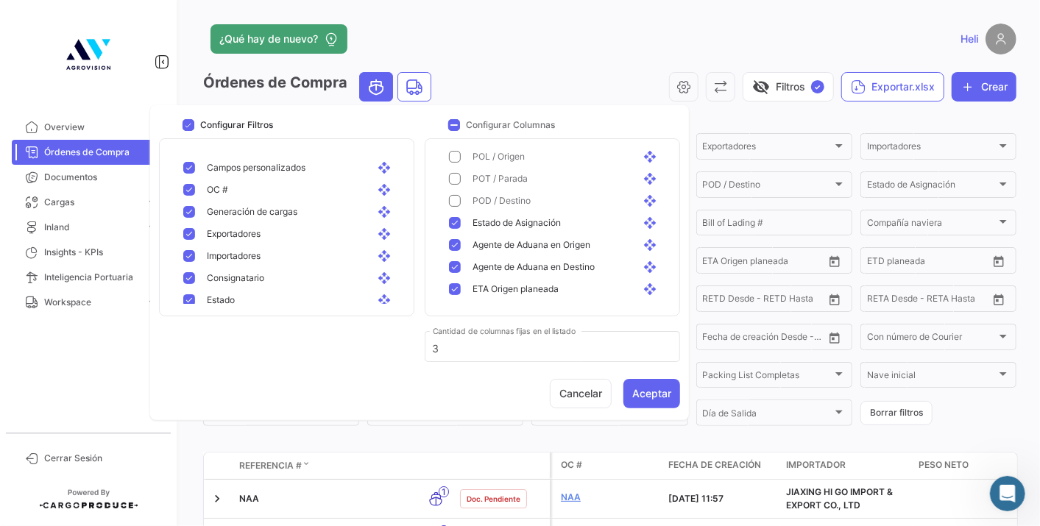
click at [454, 225] on mat-pseudo-checkbox at bounding box center [455, 223] width 12 height 12
click at [454, 248] on mat-pseudo-checkbox at bounding box center [455, 245] width 12 height 12
click at [455, 266] on mat-pseudo-checkbox at bounding box center [455, 267] width 12 height 12
click at [453, 280] on div "ETA Origen planeada open_with" at bounding box center [555, 289] width 236 height 22
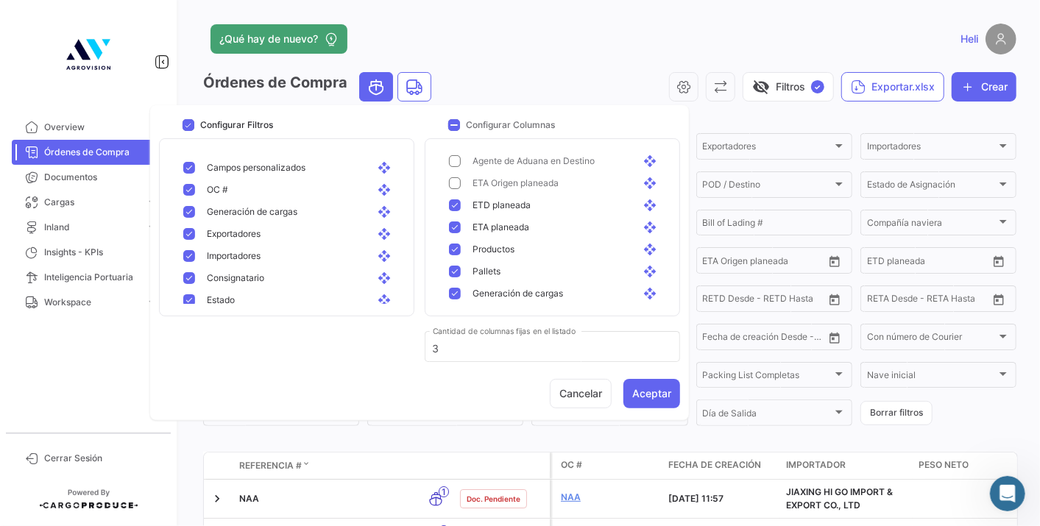
click at [458, 208] on mat-pseudo-checkbox at bounding box center [455, 205] width 12 height 12
click at [456, 236] on div "ETA planeada open_with" at bounding box center [555, 227] width 236 height 22
click at [455, 252] on mat-pseudo-checkbox at bounding box center [455, 250] width 12 height 12
click at [454, 266] on mat-pseudo-checkbox at bounding box center [455, 272] width 12 height 12
click at [456, 286] on div "Generación de cargas open_with" at bounding box center [555, 294] width 236 height 22
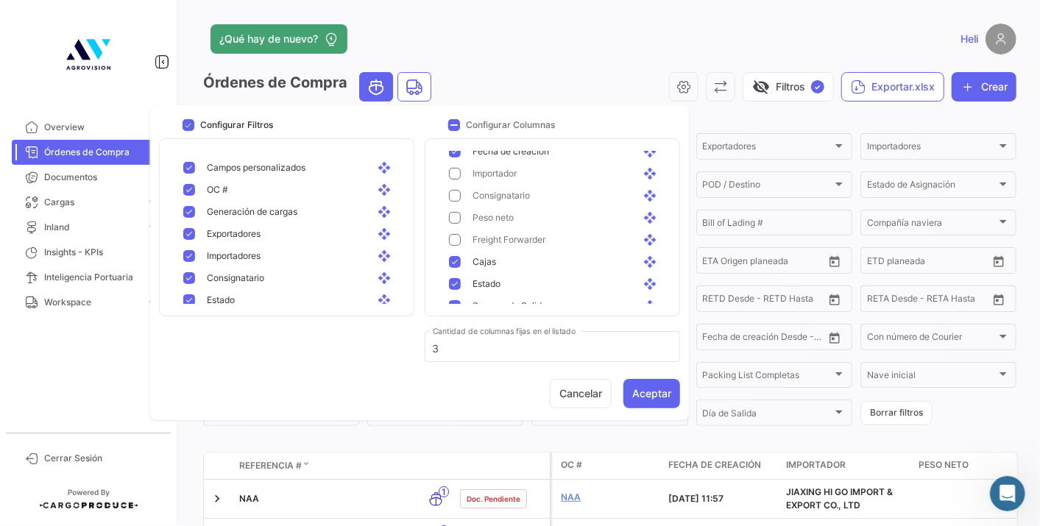
scroll to position [0, 0]
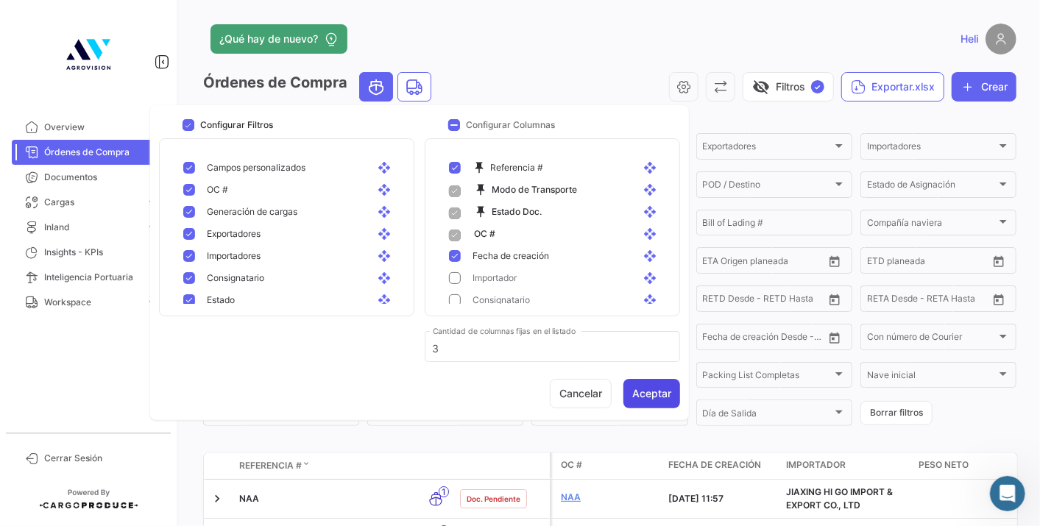
click at [649, 388] on button "Aceptar" at bounding box center [651, 393] width 57 height 29
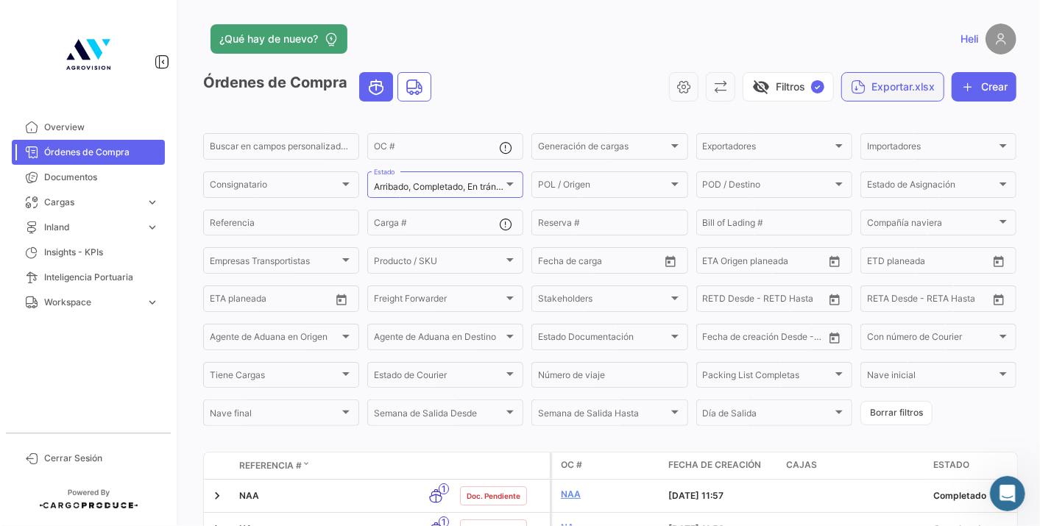
click at [898, 77] on button "Exportar.xlsx" at bounding box center [892, 86] width 103 height 29
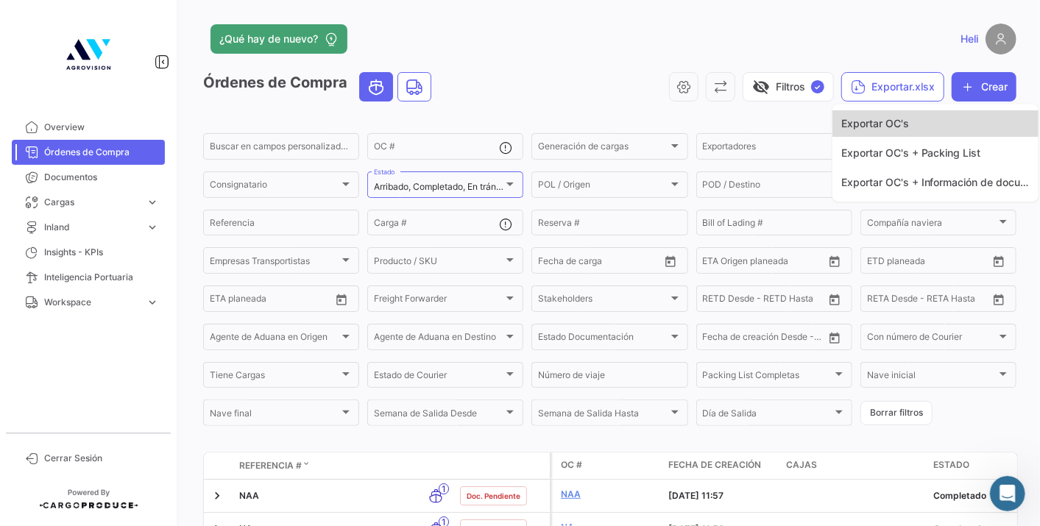
click at [899, 121] on span "Exportar OC's" at bounding box center [875, 123] width 68 height 13
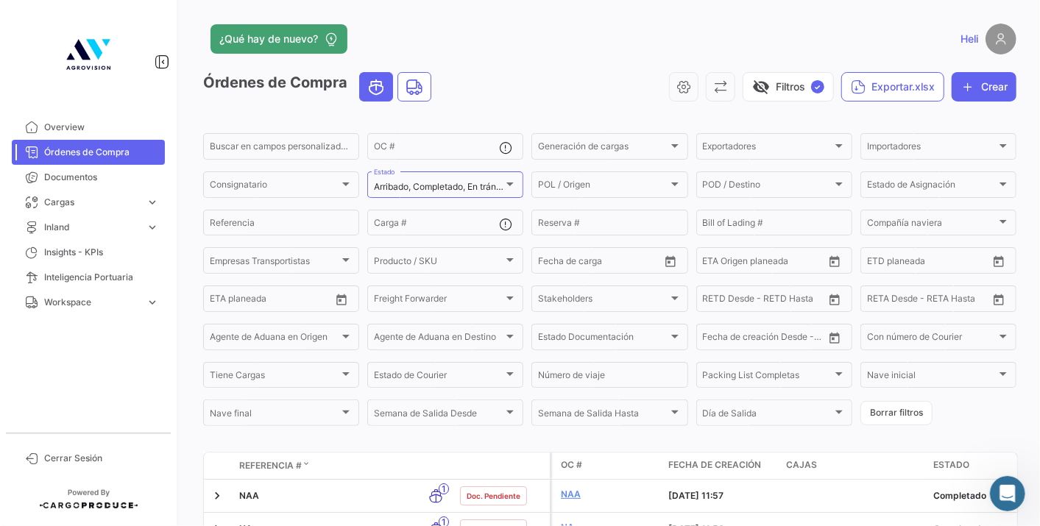
click at [618, 69] on app-header "¿Qué hay de nuevo? [GEOGRAPHIC_DATA]" at bounding box center [609, 48] width 813 height 49
click at [881, 87] on button "Exportar.xlsx" at bounding box center [892, 86] width 103 height 29
click at [902, 145] on button "Exportar OC's + Packing List" at bounding box center [935, 153] width 206 height 26
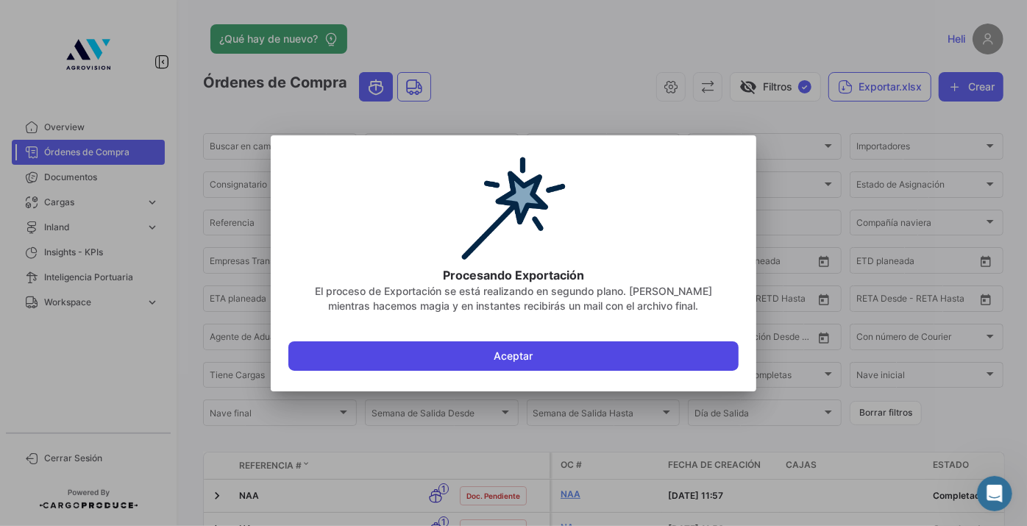
click at [574, 359] on button "Aceptar" at bounding box center [513, 355] width 450 height 29
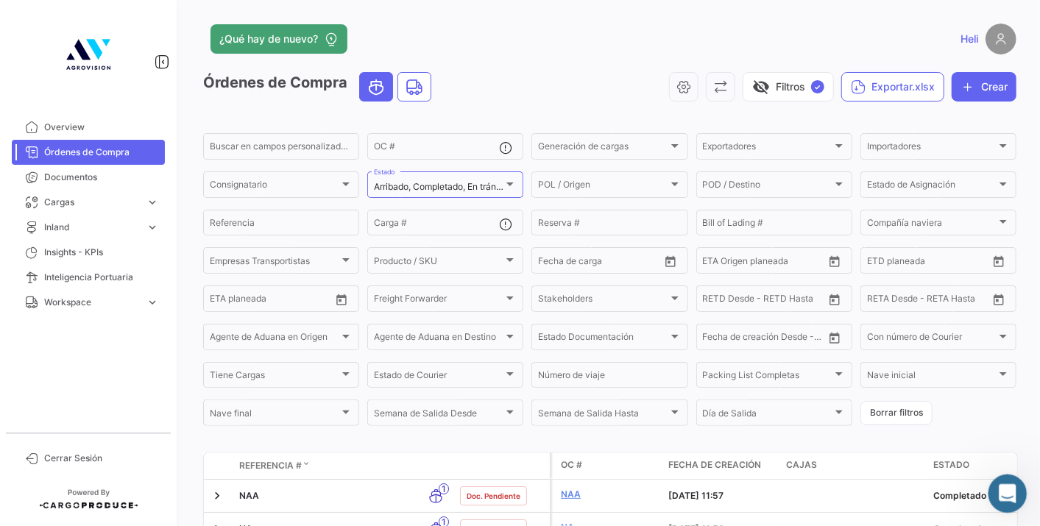
click at [1005, 485] on icon "Abrir Intercom Messenger" at bounding box center [1006, 492] width 24 height 24
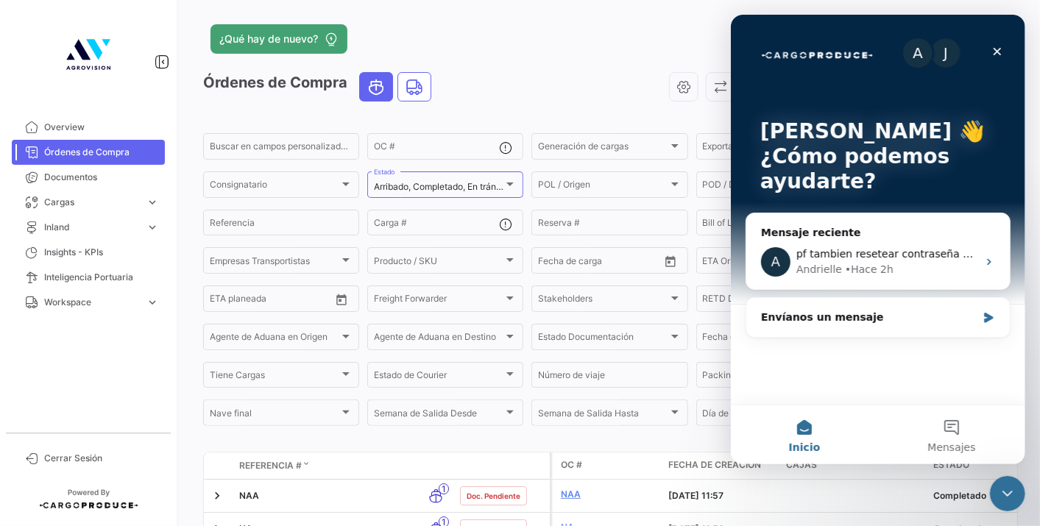
click at [77, 146] on span "Órdenes de Compra" at bounding box center [101, 152] width 115 height 13
